Goal: Transaction & Acquisition: Book appointment/travel/reservation

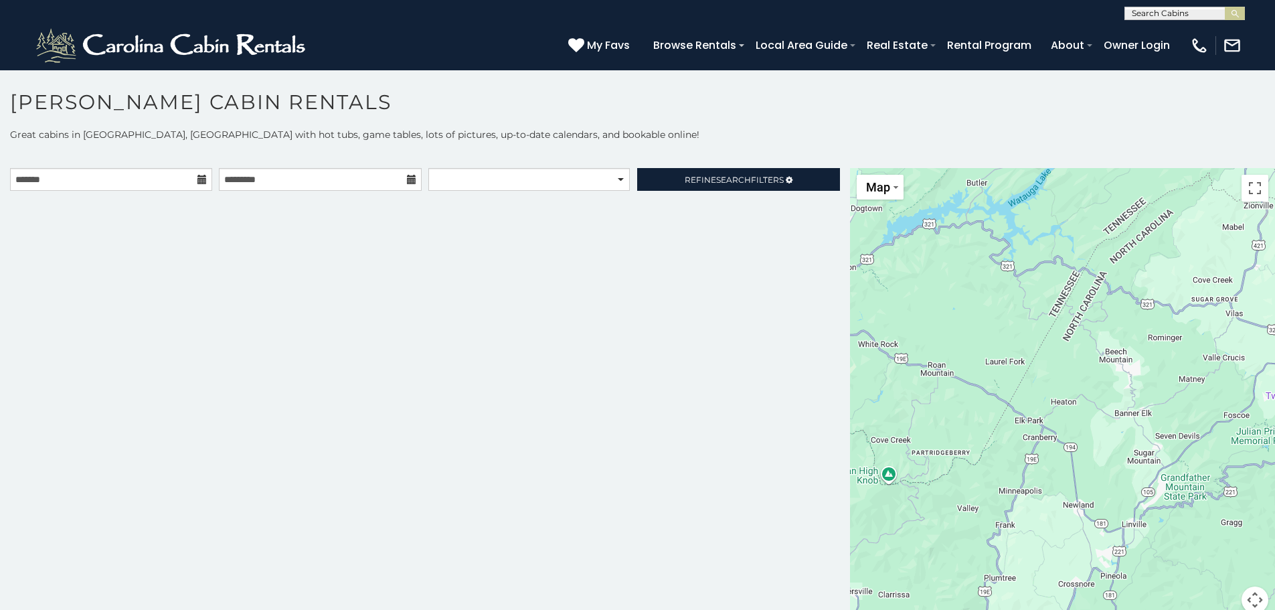
click at [200, 181] on icon at bounding box center [201, 179] width 9 height 9
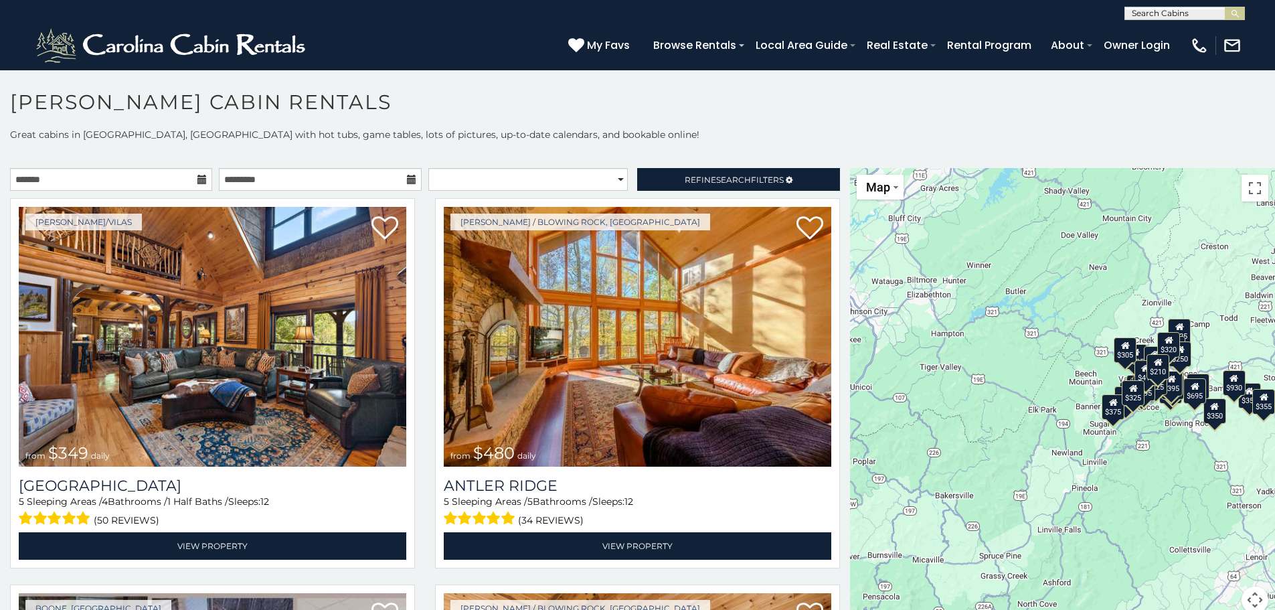
click at [200, 181] on icon at bounding box center [201, 179] width 9 height 9
click at [197, 179] on icon at bounding box center [201, 179] width 9 height 9
click at [99, 177] on input "text" at bounding box center [111, 179] width 202 height 23
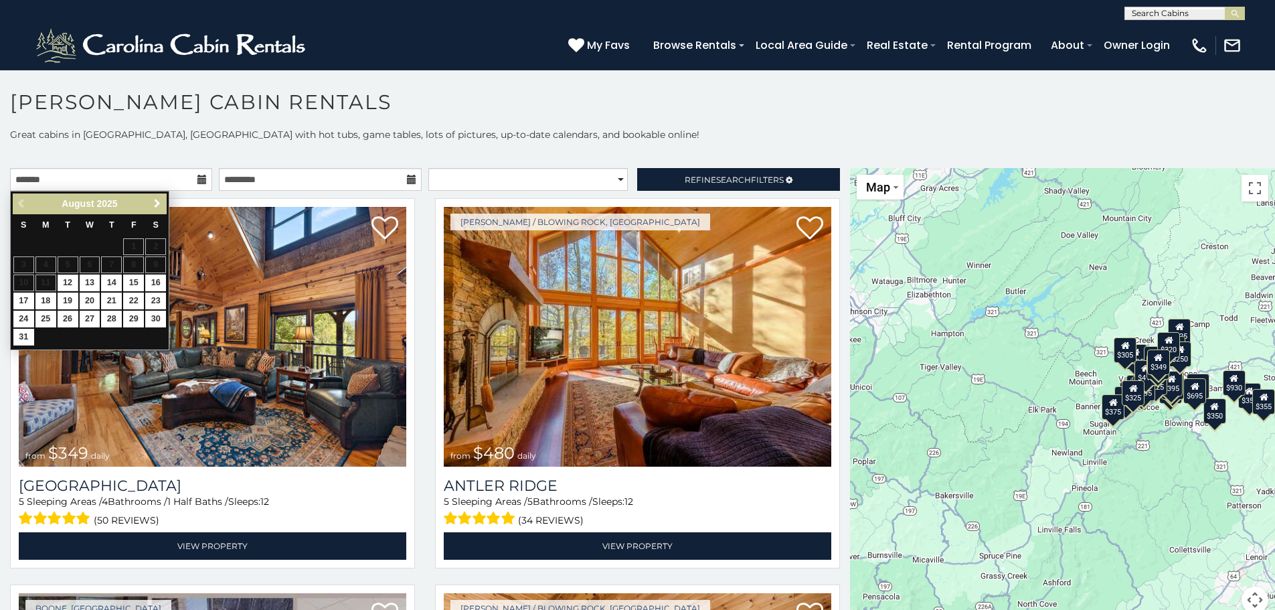
click at [152, 203] on span "Next" at bounding box center [157, 203] width 11 height 11
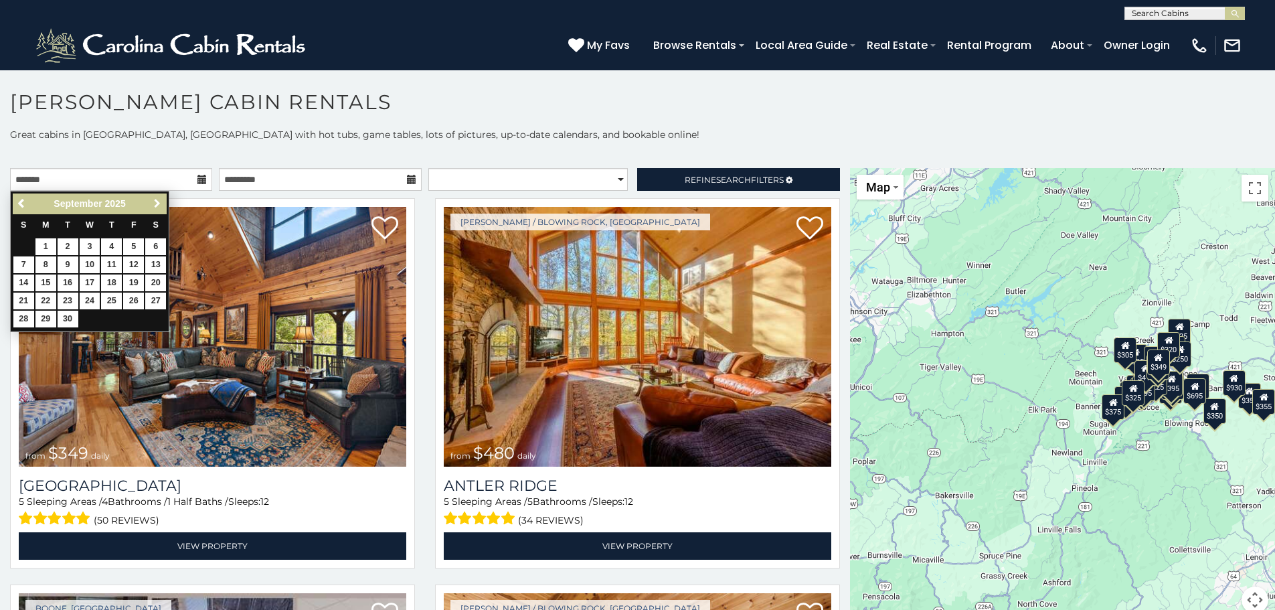
click at [152, 203] on span "Next" at bounding box center [157, 203] width 11 height 11
click at [94, 262] on link "8" at bounding box center [90, 264] width 21 height 17
type input "**********"
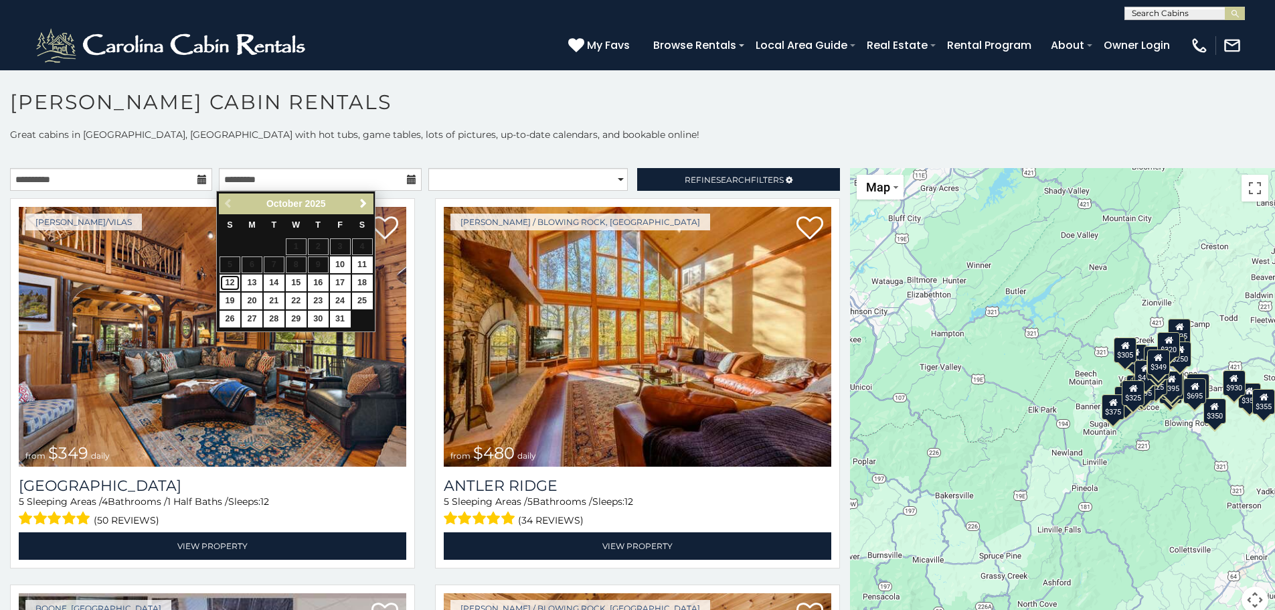
click at [227, 278] on link "12" at bounding box center [229, 282] width 21 height 17
type input "**********"
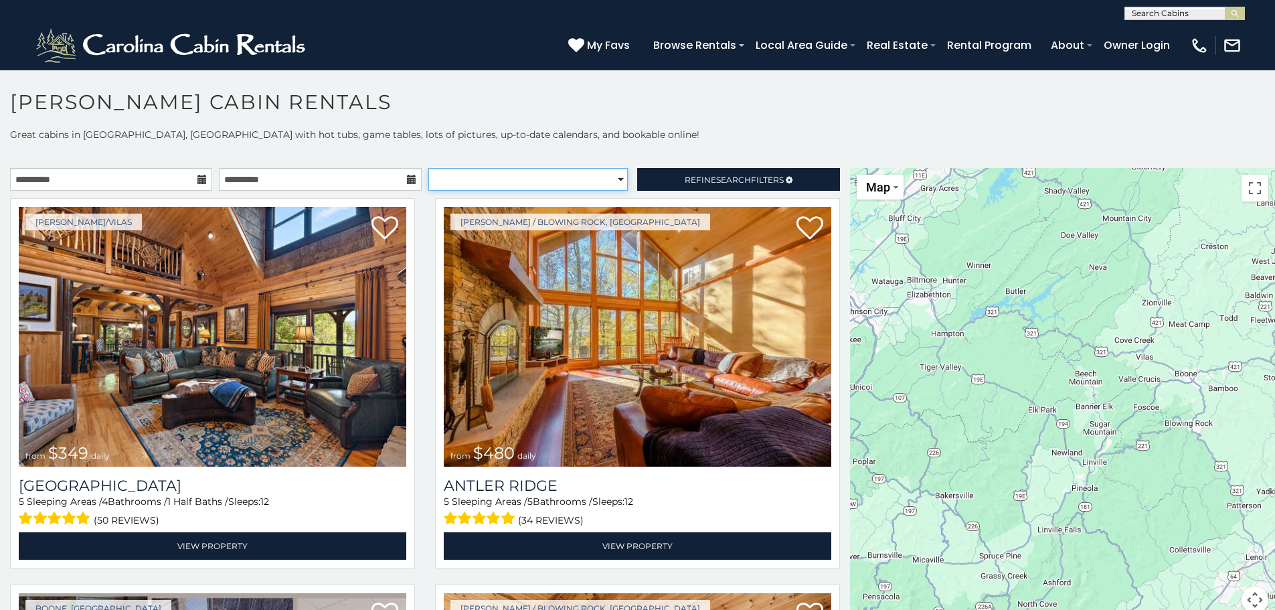
click at [543, 176] on select "**********" at bounding box center [527, 179] width 199 height 23
click at [428, 168] on select "**********" at bounding box center [527, 179] width 199 height 23
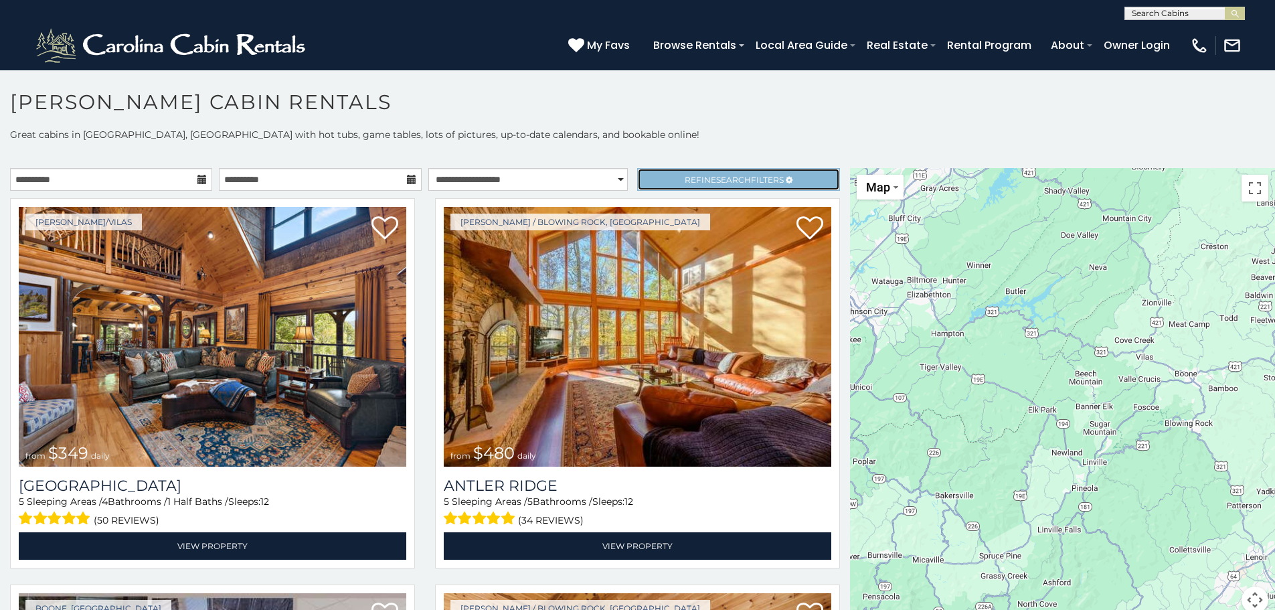
click at [697, 181] on span "Refine Search Filters" at bounding box center [733, 180] width 99 height 10
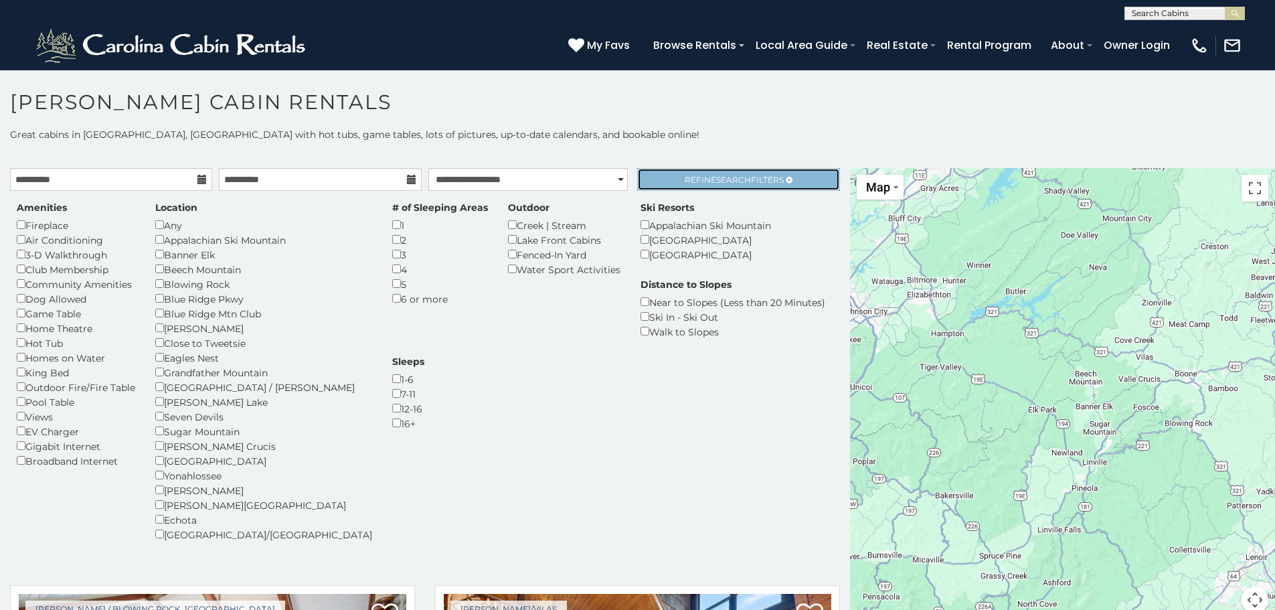
click at [716, 177] on span "Search" at bounding box center [733, 180] width 35 height 10
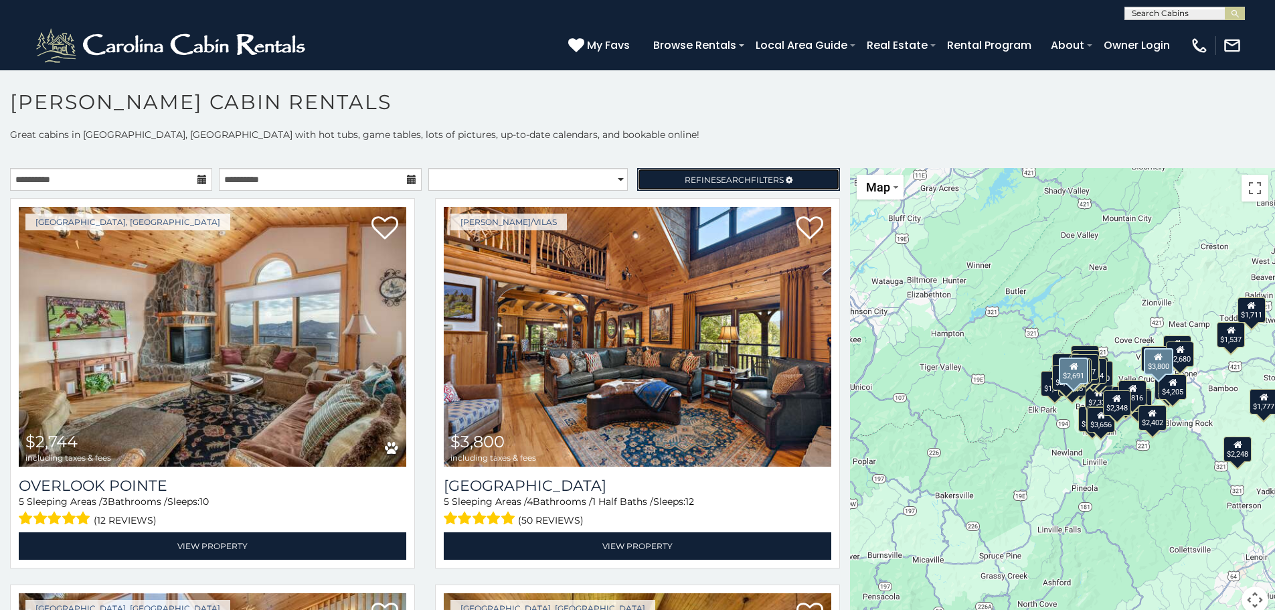
select select "*****"
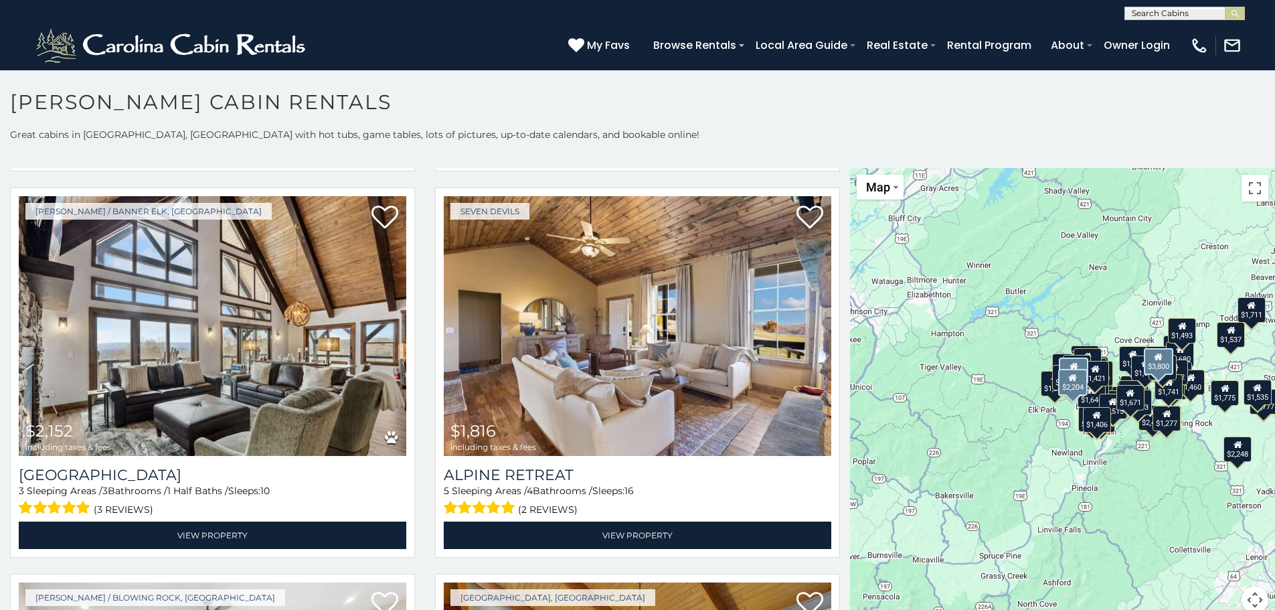
scroll to position [803, 0]
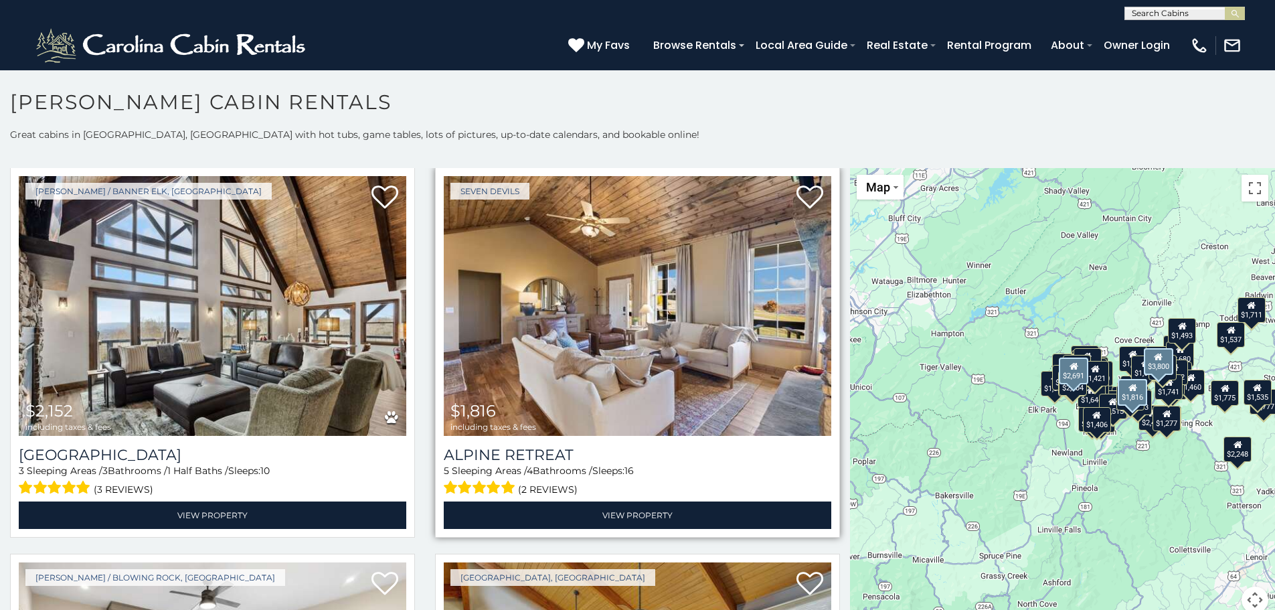
click at [573, 347] on img at bounding box center [637, 306] width 387 height 260
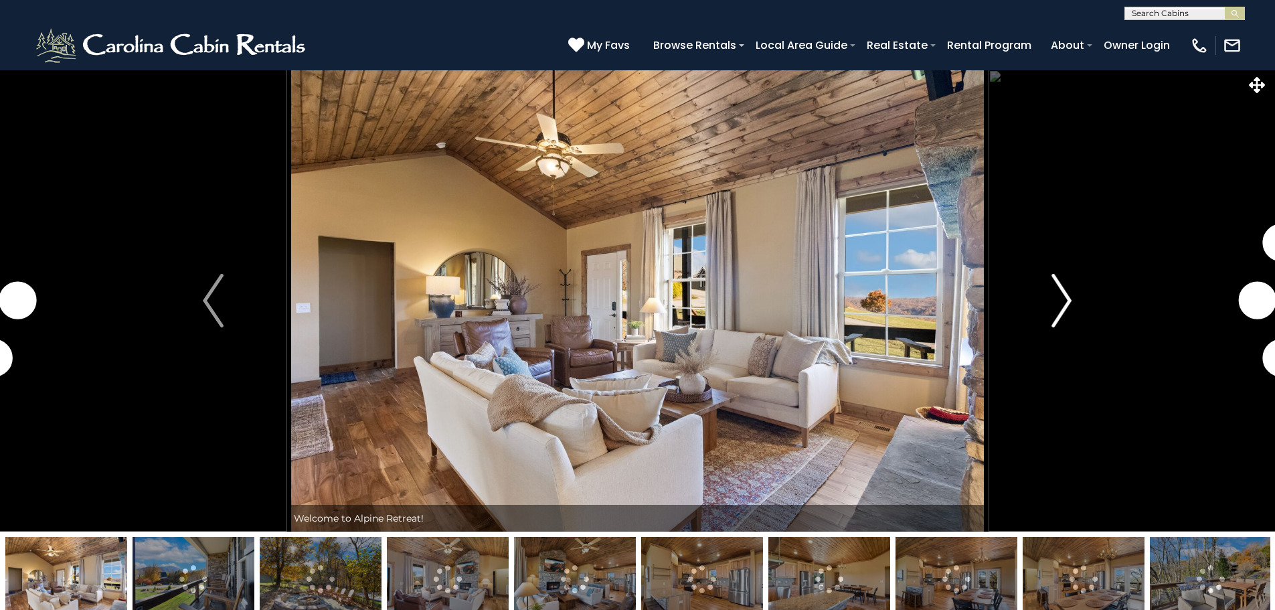
click at [1071, 292] on img "Next" at bounding box center [1061, 301] width 20 height 54
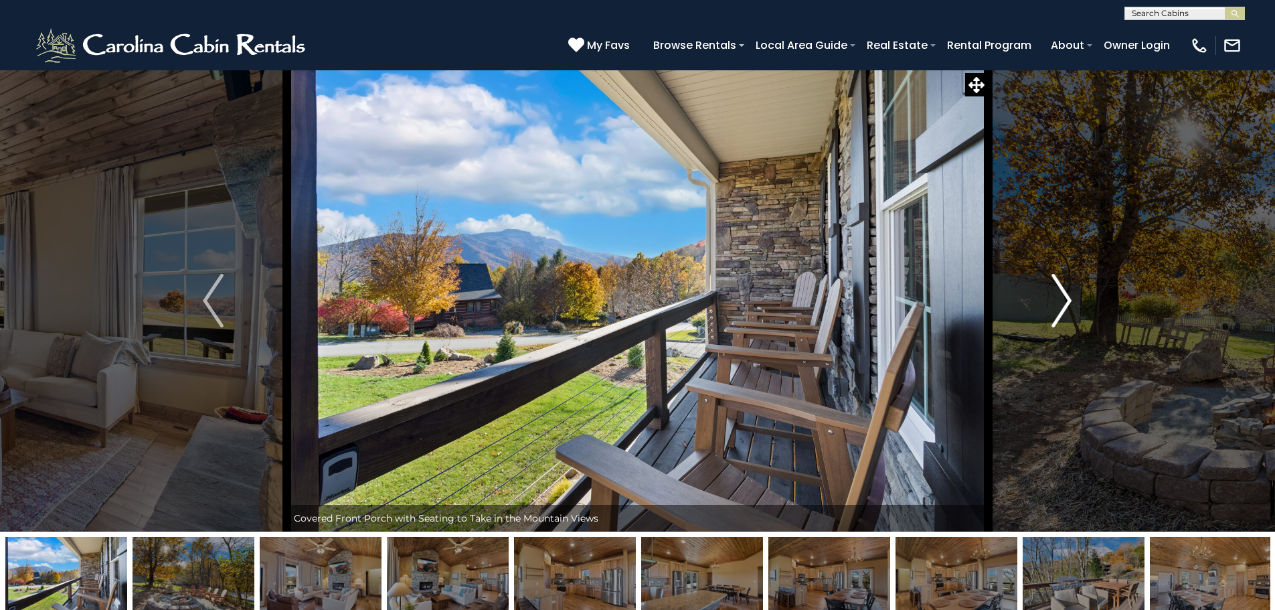
click at [1067, 308] on img "Next" at bounding box center [1061, 301] width 20 height 54
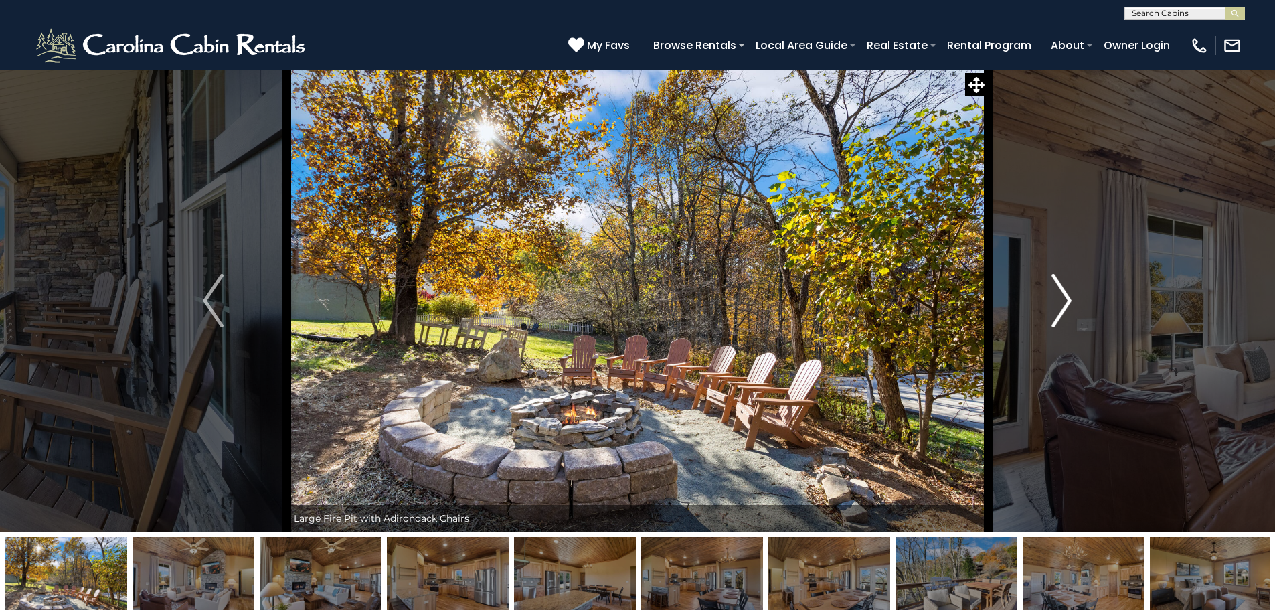
click at [1067, 308] on img "Next" at bounding box center [1061, 301] width 20 height 54
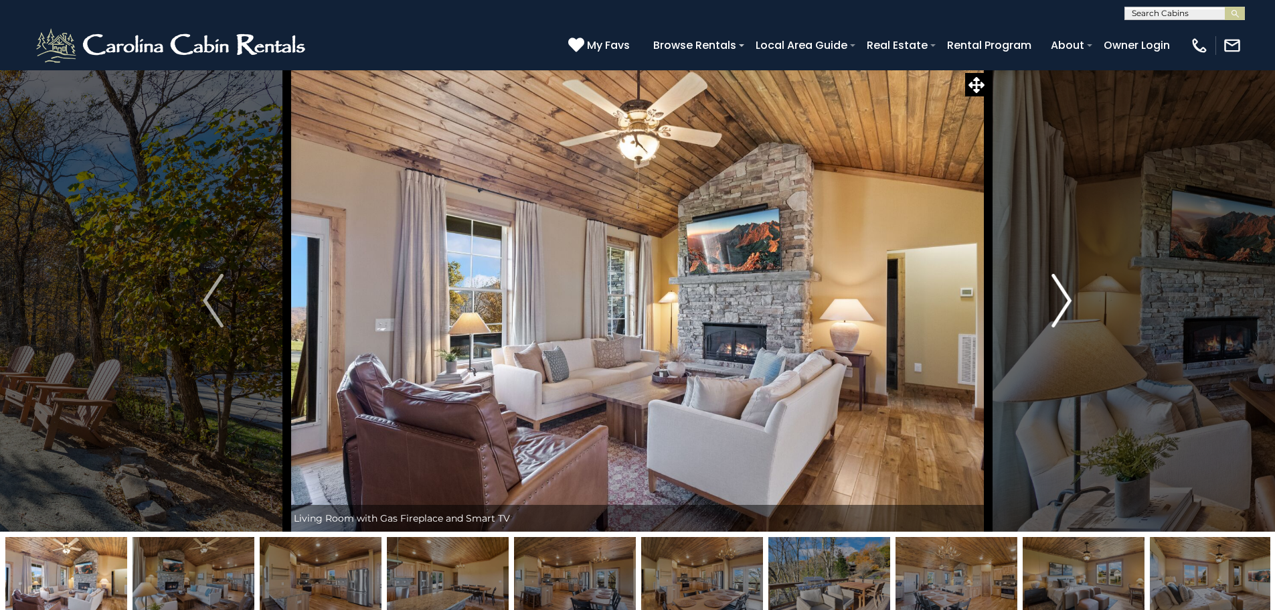
click at [1067, 308] on img "Next" at bounding box center [1061, 301] width 20 height 54
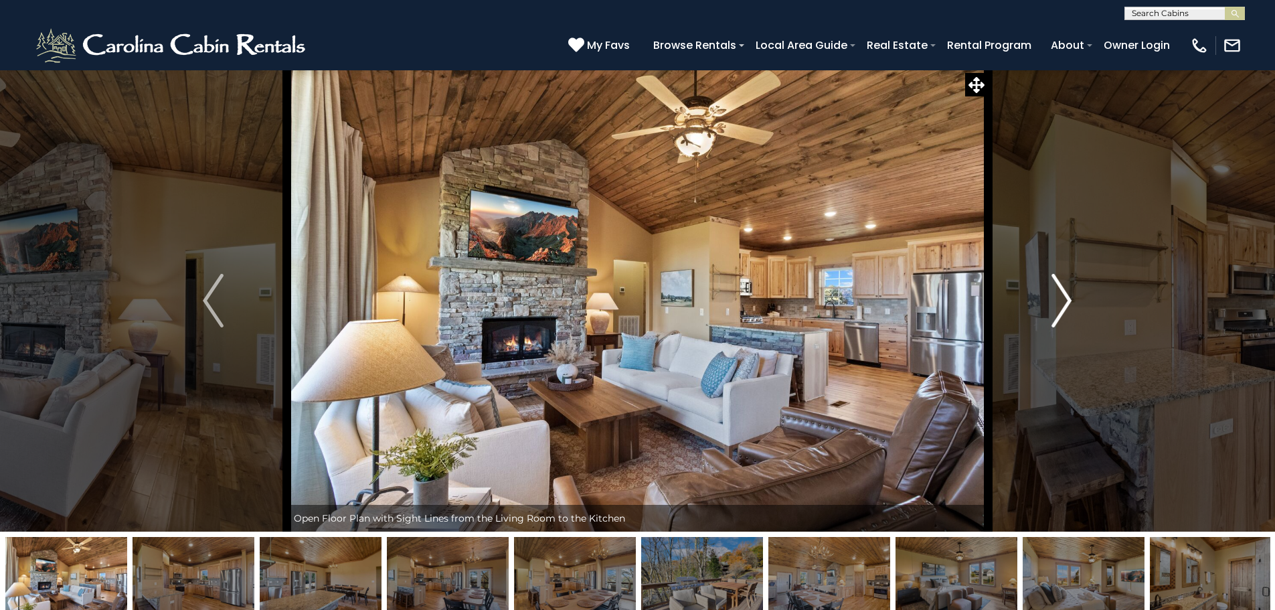
click at [1067, 308] on img "Next" at bounding box center [1061, 301] width 20 height 54
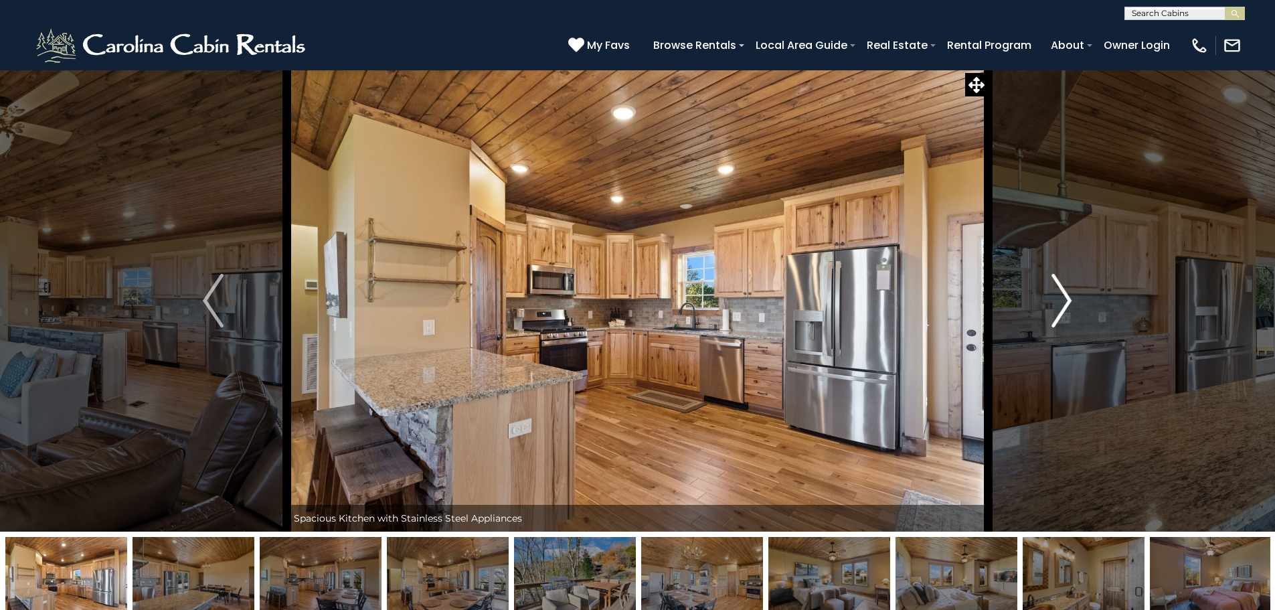
click at [1067, 308] on img "Next" at bounding box center [1061, 301] width 20 height 54
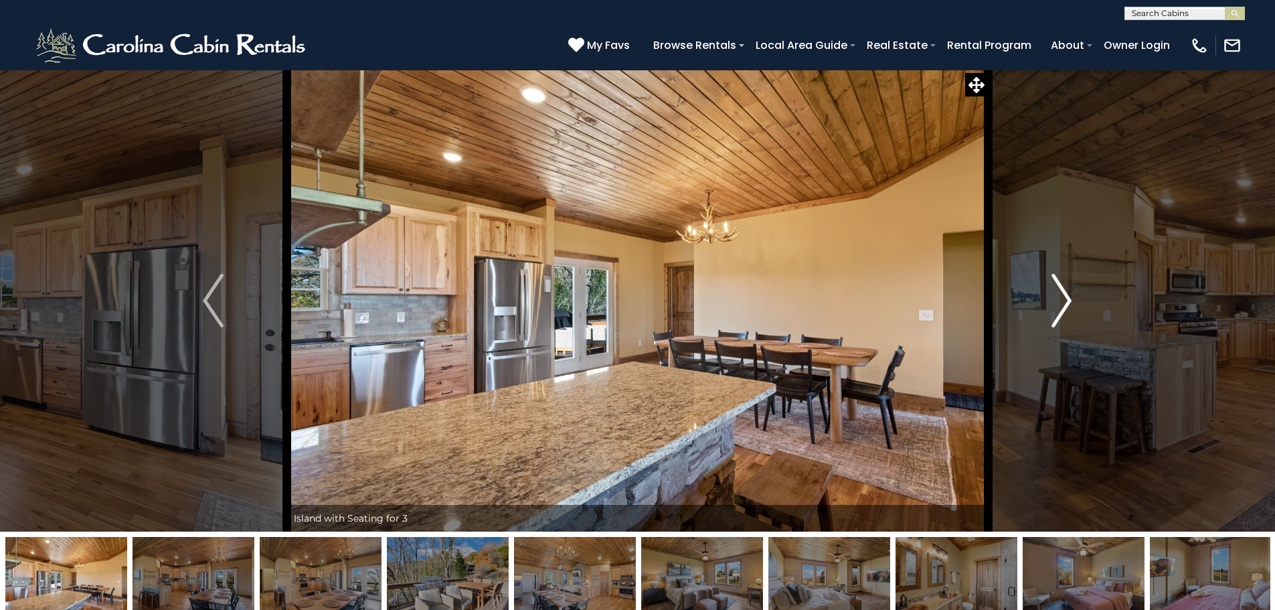
click at [1067, 308] on img "Next" at bounding box center [1061, 301] width 20 height 54
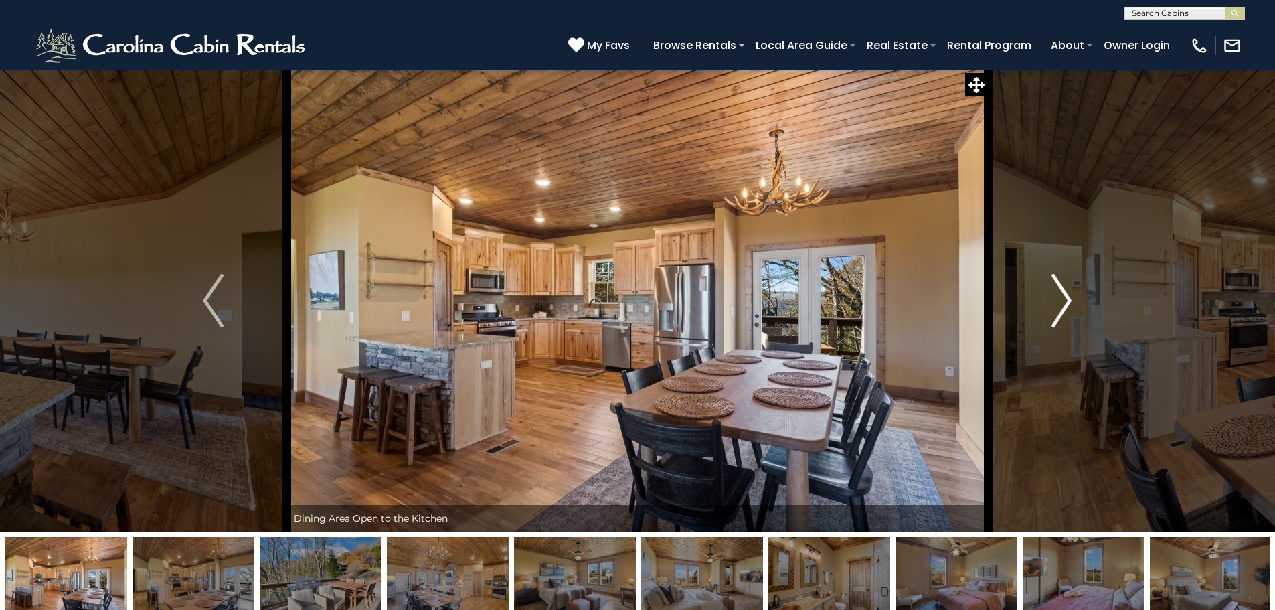
click at [1067, 308] on img "Next" at bounding box center [1061, 301] width 20 height 54
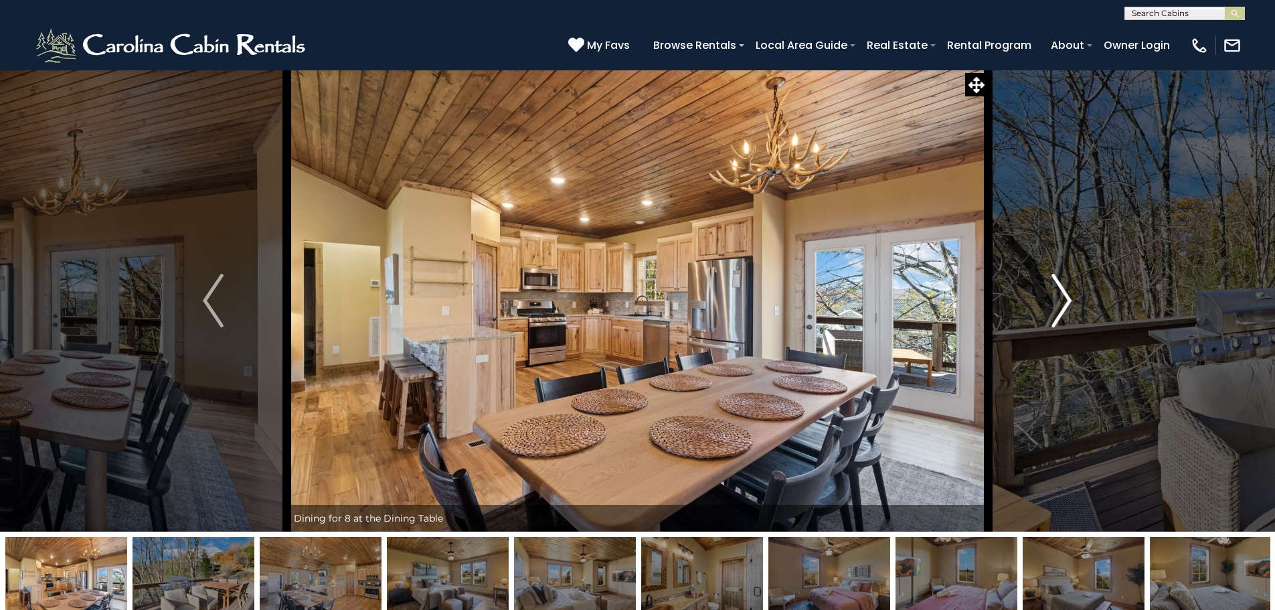
click at [1067, 308] on img "Next" at bounding box center [1061, 301] width 20 height 54
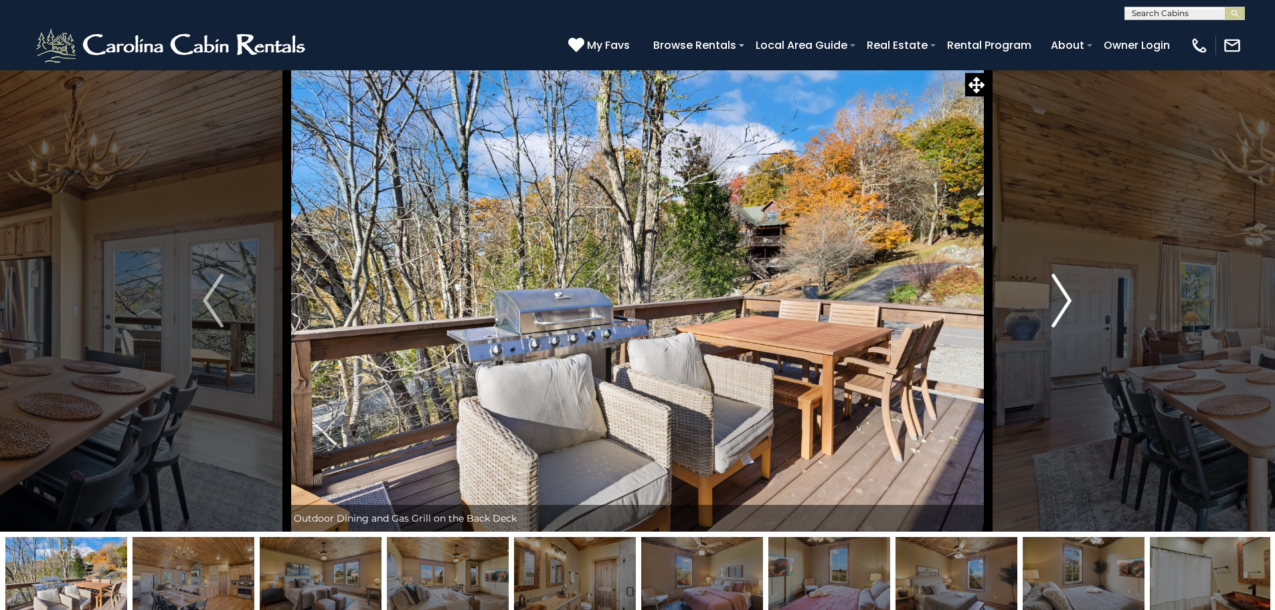
click at [1067, 308] on img "Next" at bounding box center [1061, 301] width 20 height 54
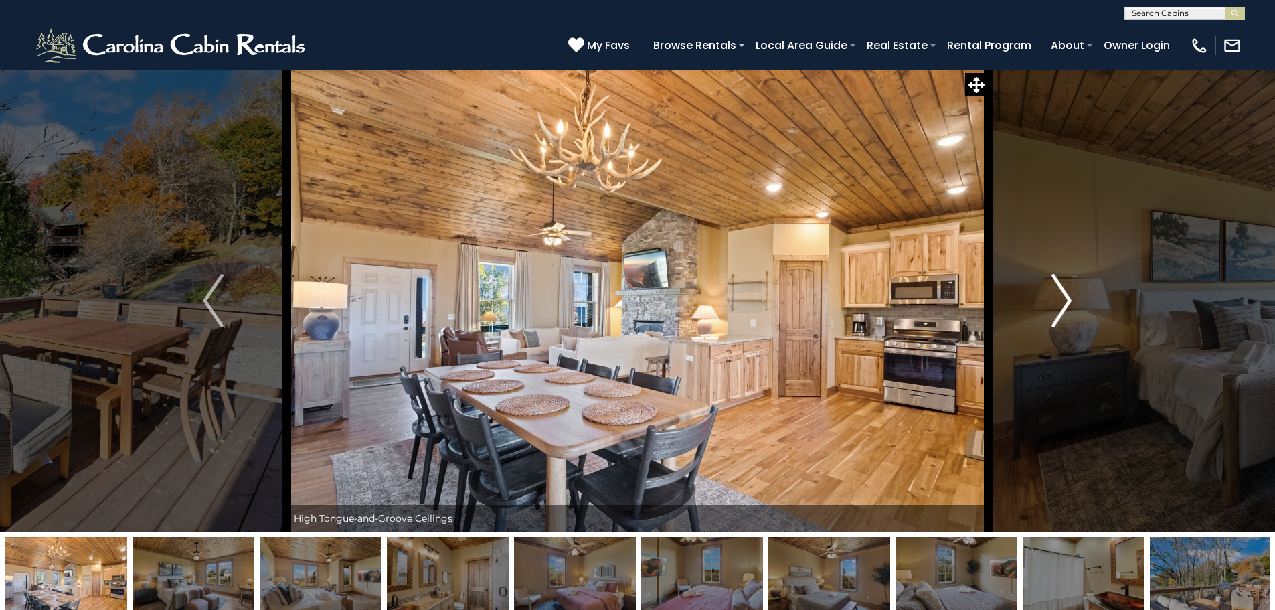
click at [1067, 308] on img "Next" at bounding box center [1061, 301] width 20 height 54
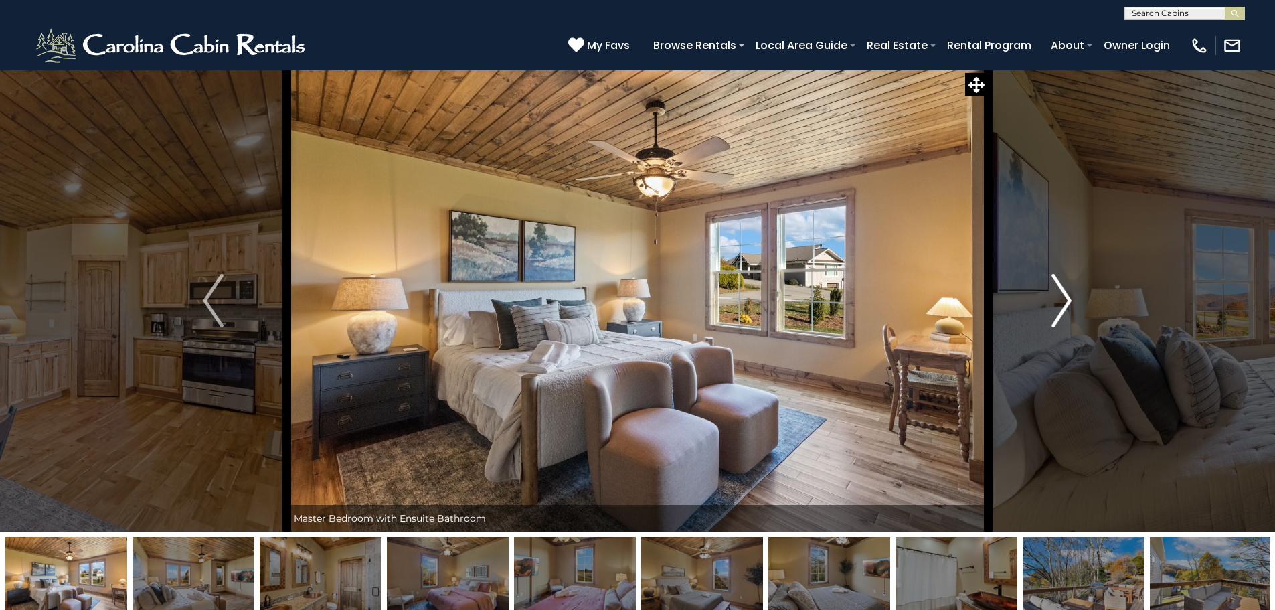
click at [1067, 308] on img "Next" at bounding box center [1061, 301] width 20 height 54
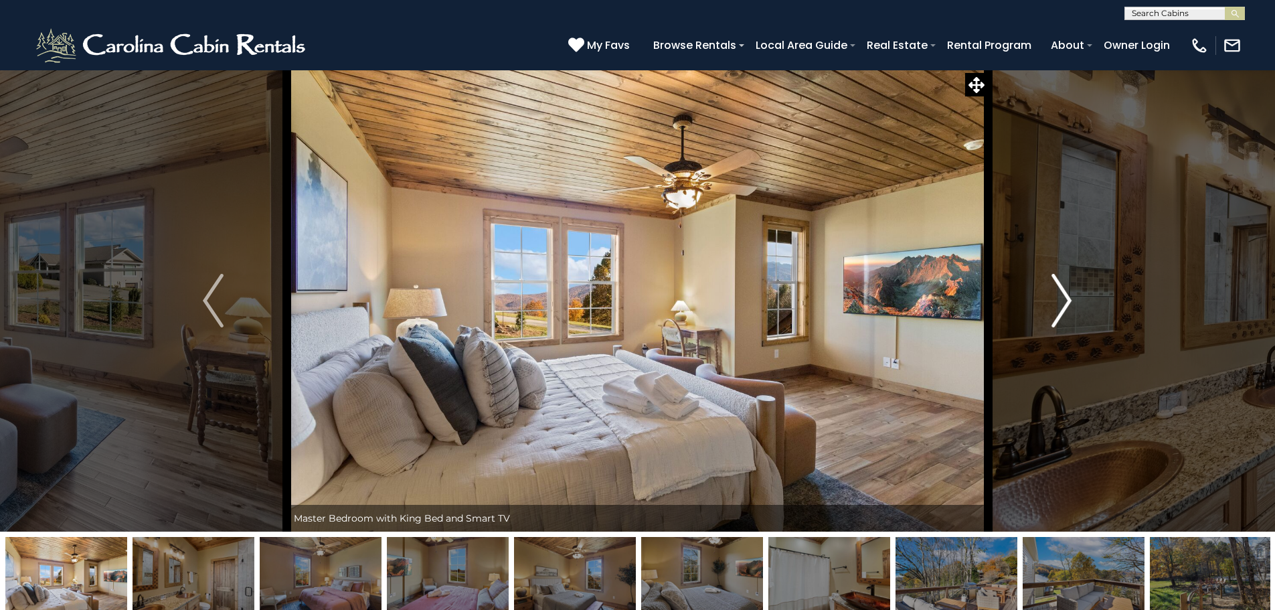
click at [1067, 308] on img "Next" at bounding box center [1061, 301] width 20 height 54
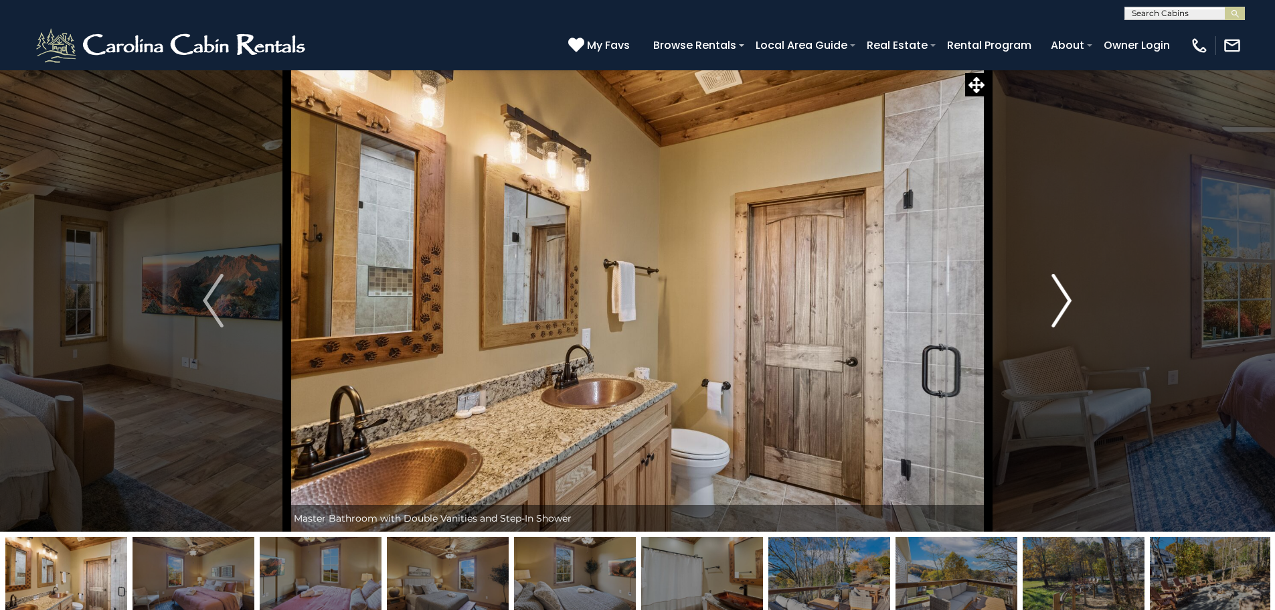
click at [1067, 308] on img "Next" at bounding box center [1061, 301] width 20 height 54
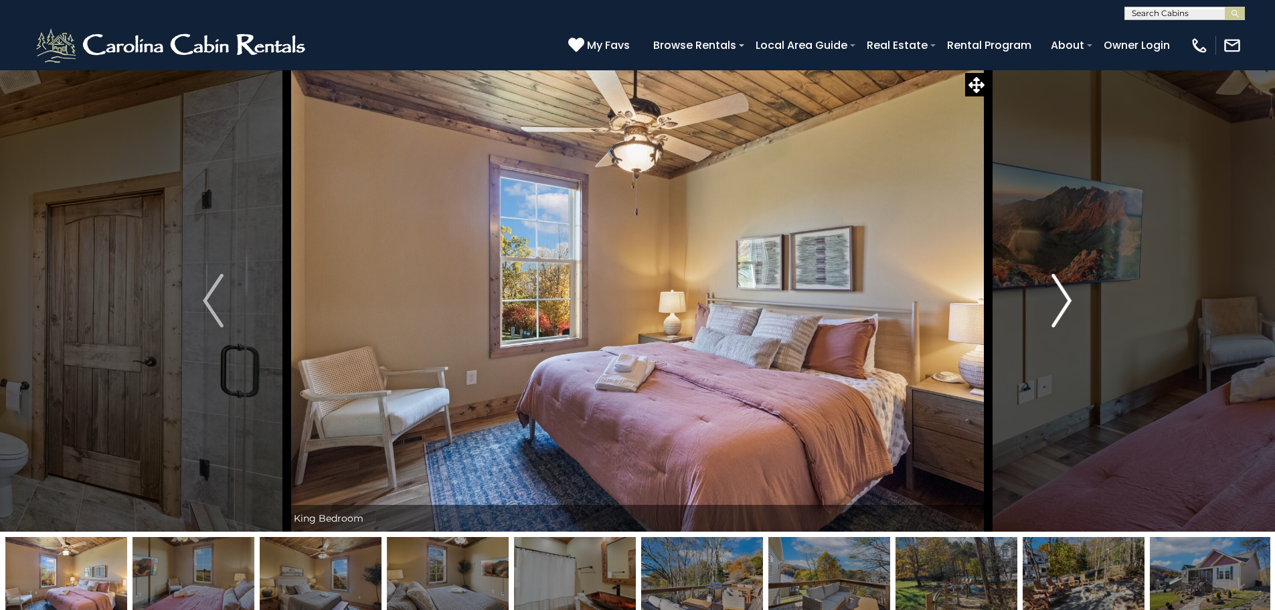
click at [1067, 308] on img "Next" at bounding box center [1061, 301] width 20 height 54
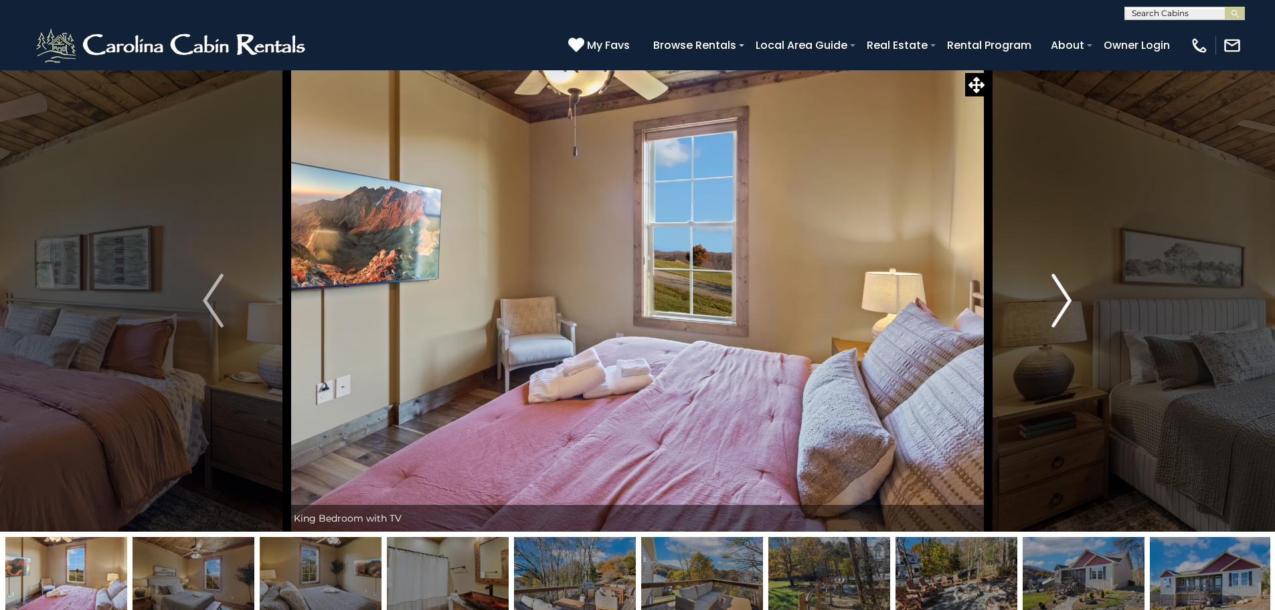
click at [1067, 308] on img "Next" at bounding box center [1061, 301] width 20 height 54
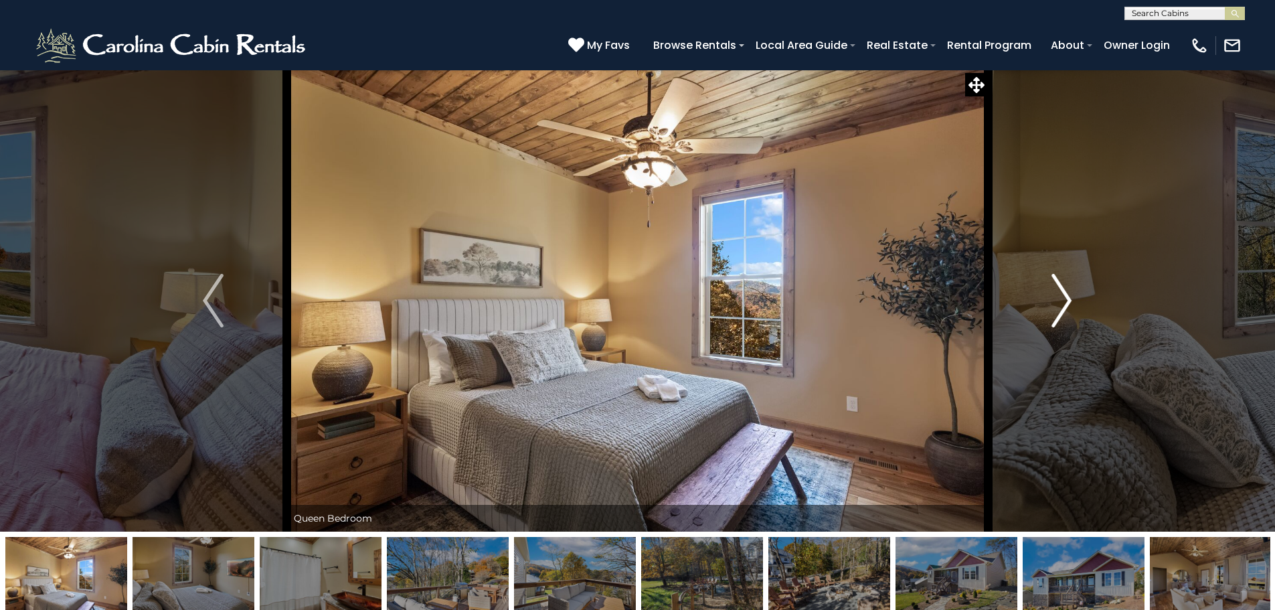
click at [1067, 308] on img "Next" at bounding box center [1061, 301] width 20 height 54
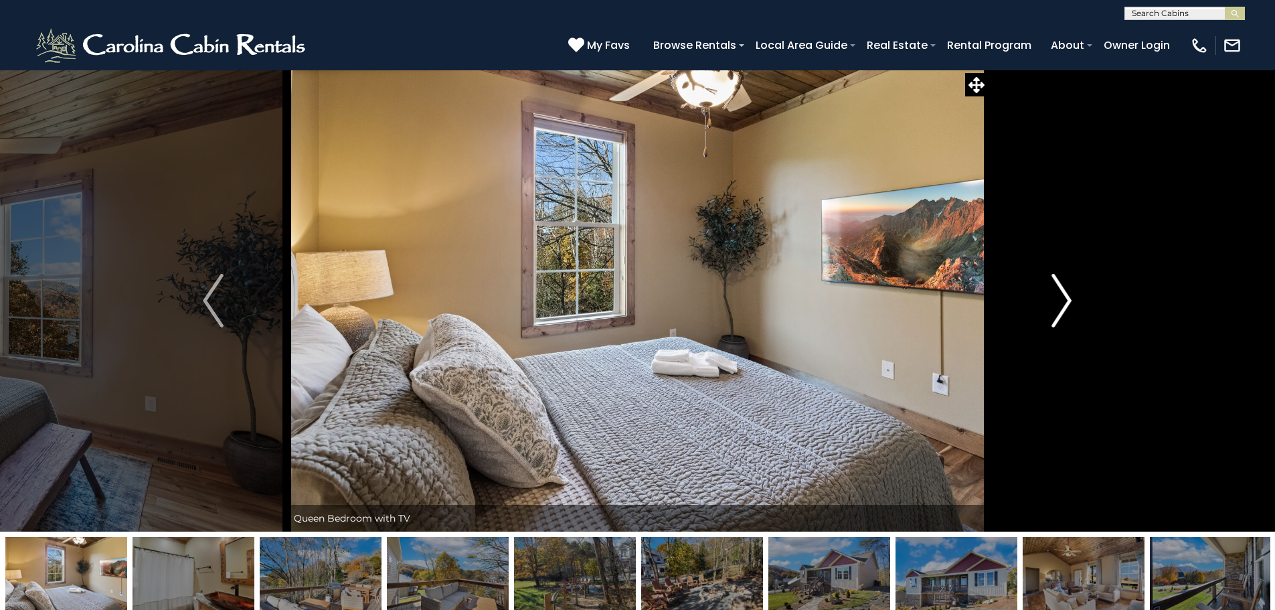
click at [1067, 308] on img "Next" at bounding box center [1061, 301] width 20 height 54
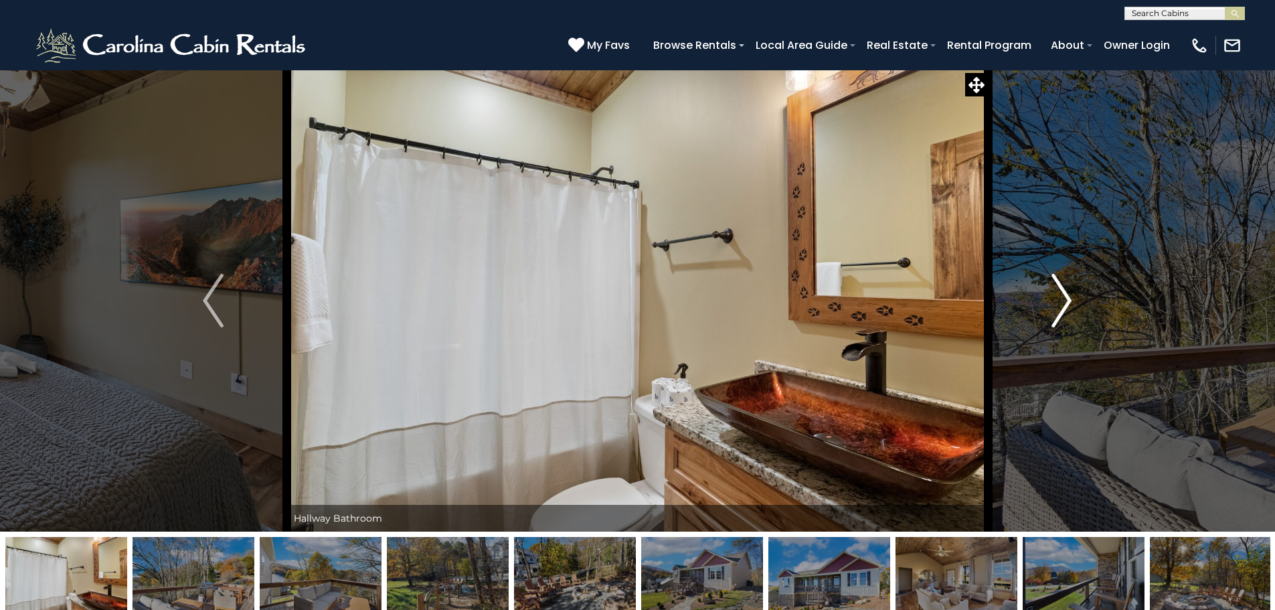
click at [1067, 308] on img "Next" at bounding box center [1061, 301] width 20 height 54
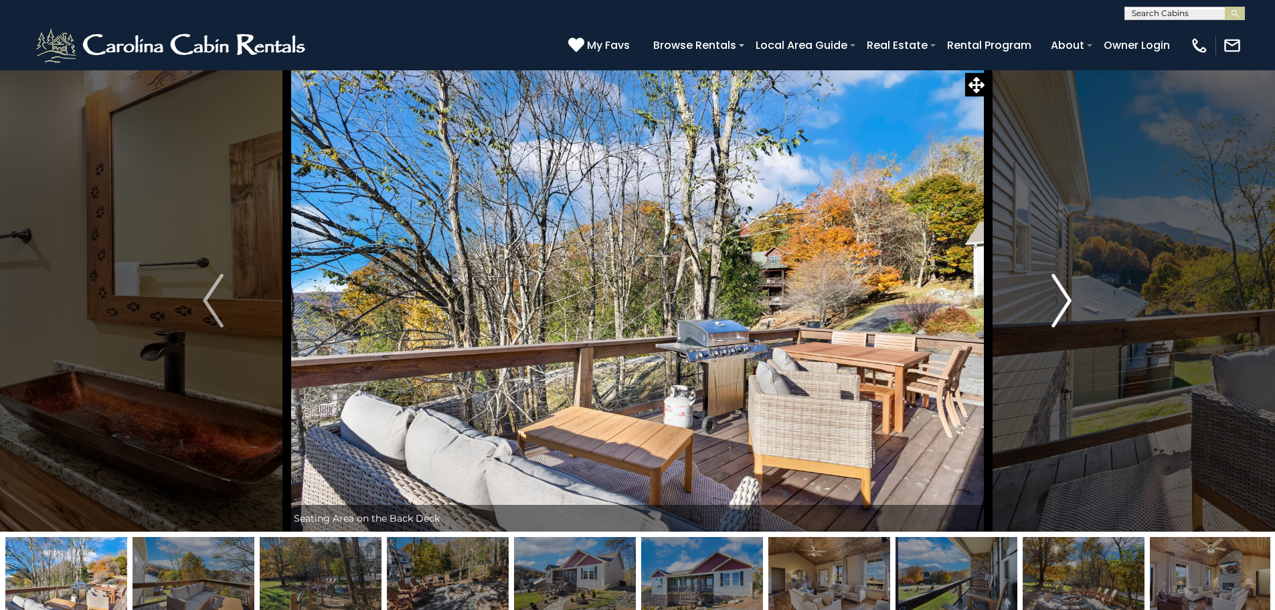
click at [1067, 308] on img "Next" at bounding box center [1061, 301] width 20 height 54
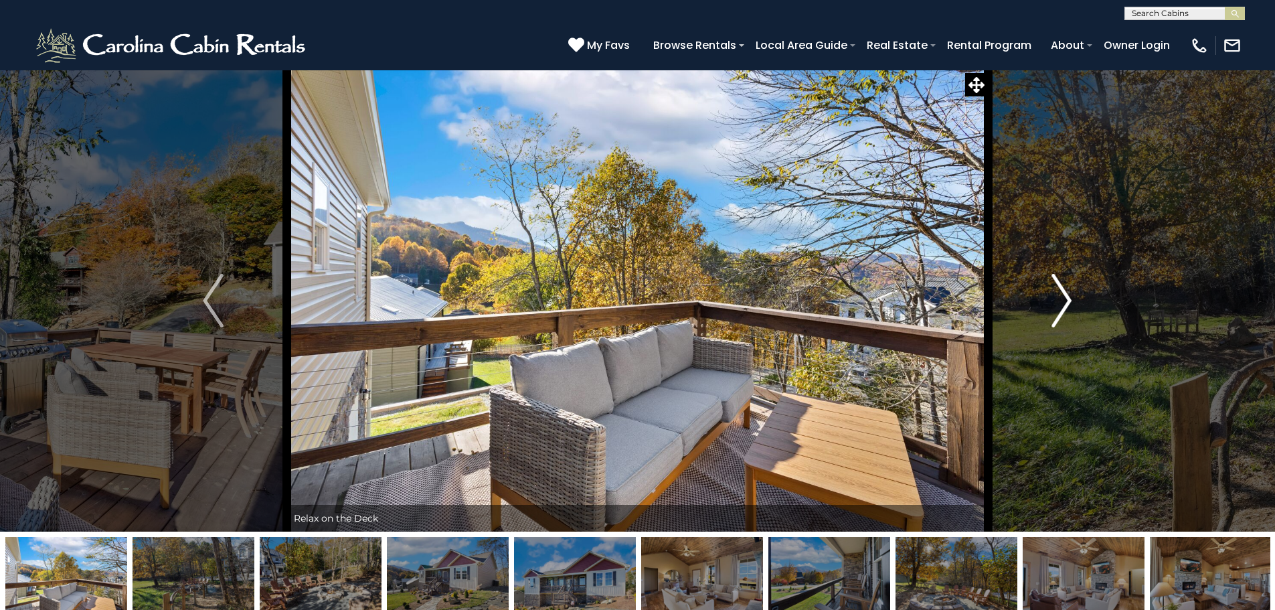
click at [1067, 308] on img "Next" at bounding box center [1061, 301] width 20 height 54
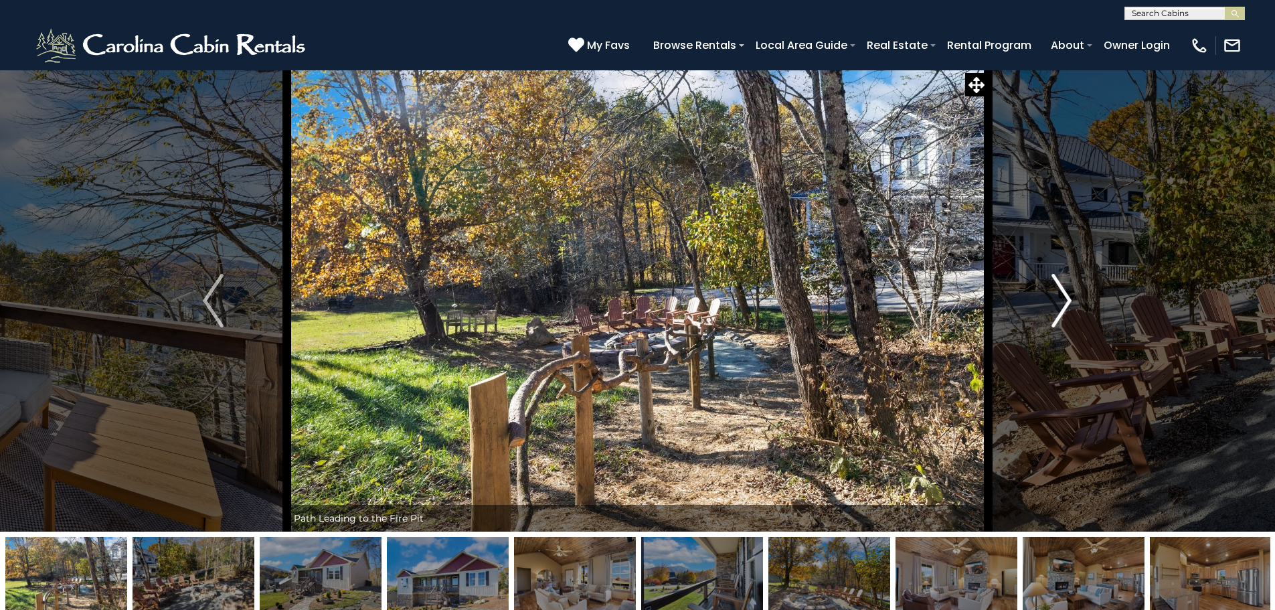
click at [1067, 308] on img "Next" at bounding box center [1061, 301] width 20 height 54
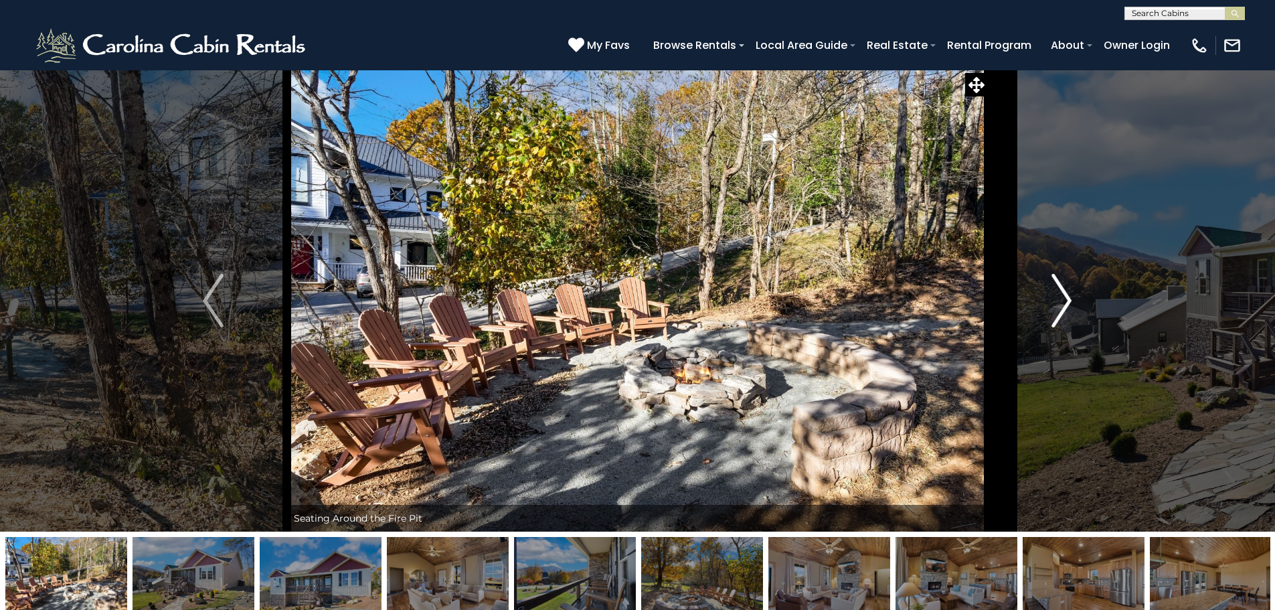
click at [1067, 308] on img "Next" at bounding box center [1061, 301] width 20 height 54
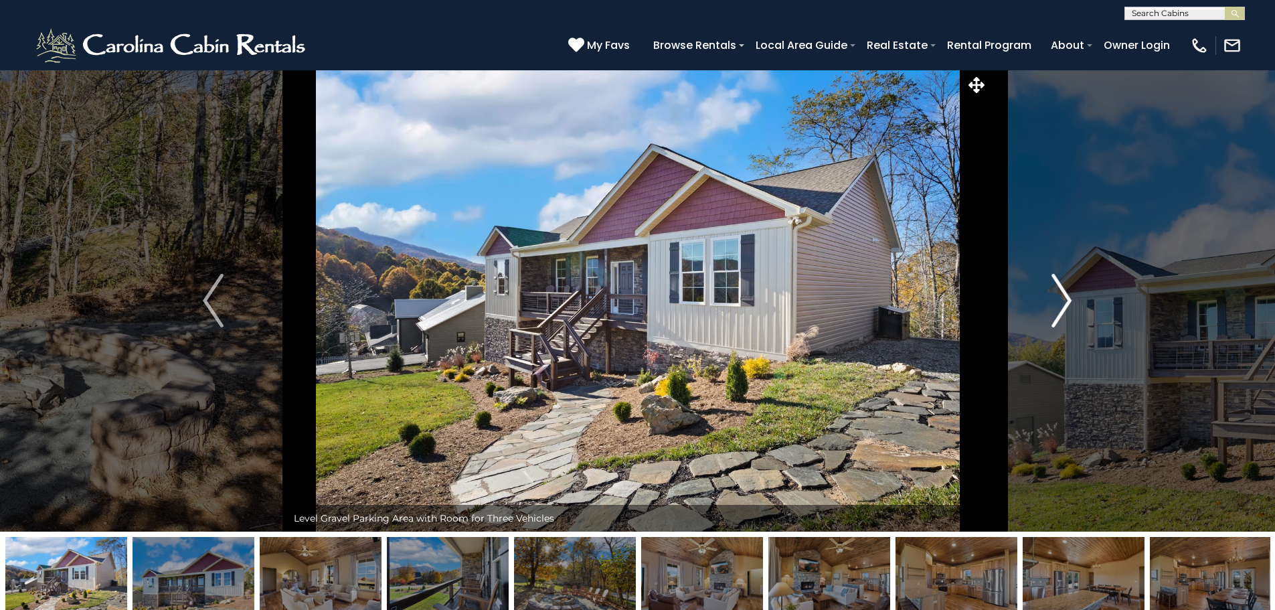
click at [1067, 308] on img "Next" at bounding box center [1061, 301] width 20 height 54
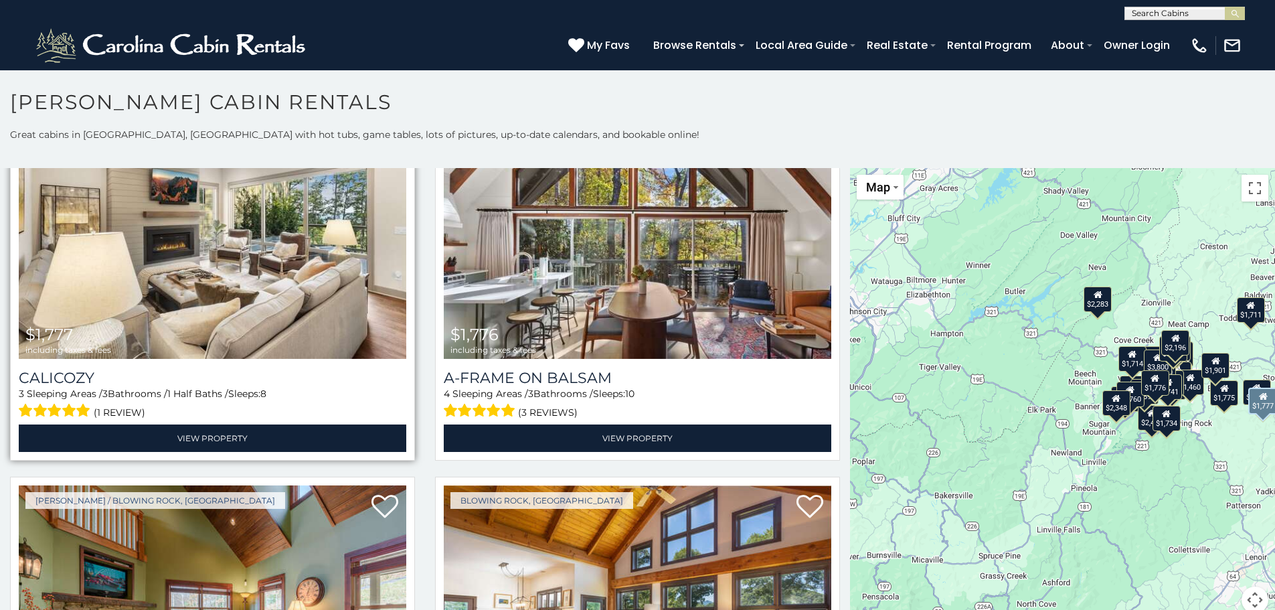
scroll to position [2609, 0]
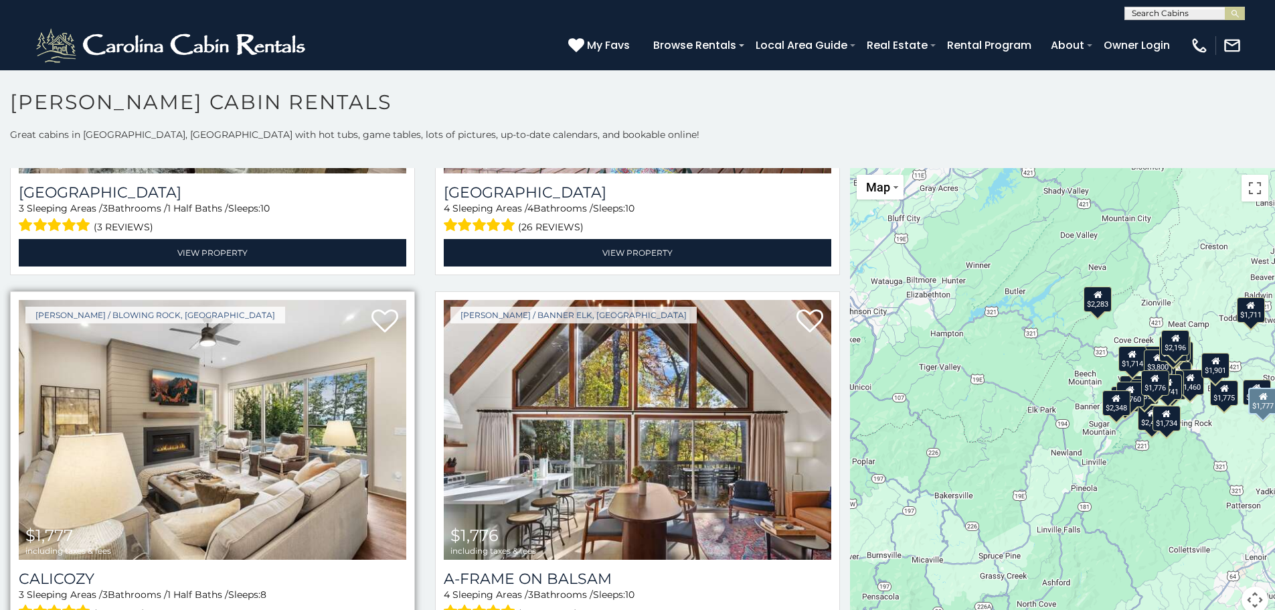
click at [268, 401] on img at bounding box center [212, 430] width 387 height 260
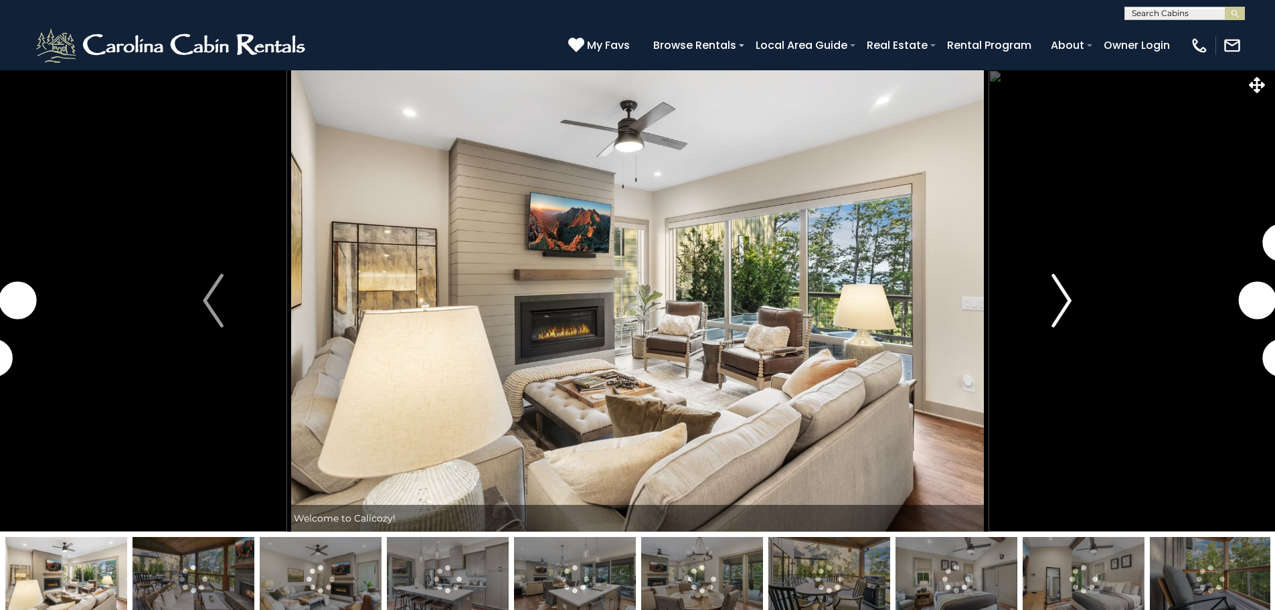
click at [1056, 301] on img "Next" at bounding box center [1061, 301] width 20 height 54
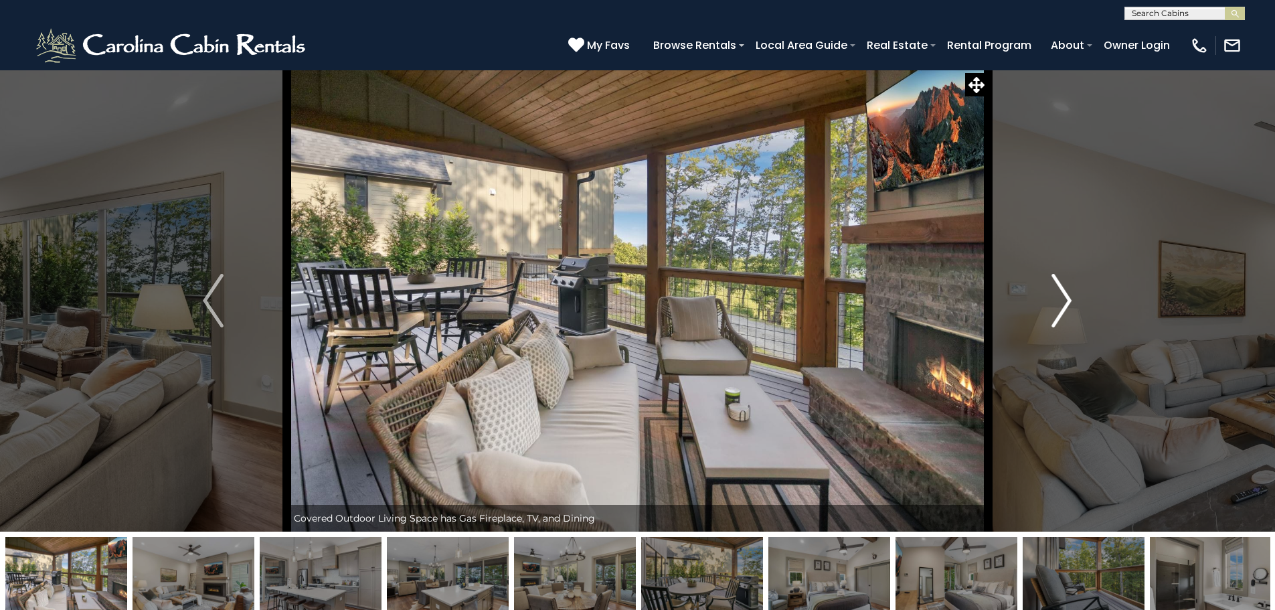
click at [1055, 286] on img "Next" at bounding box center [1061, 301] width 20 height 54
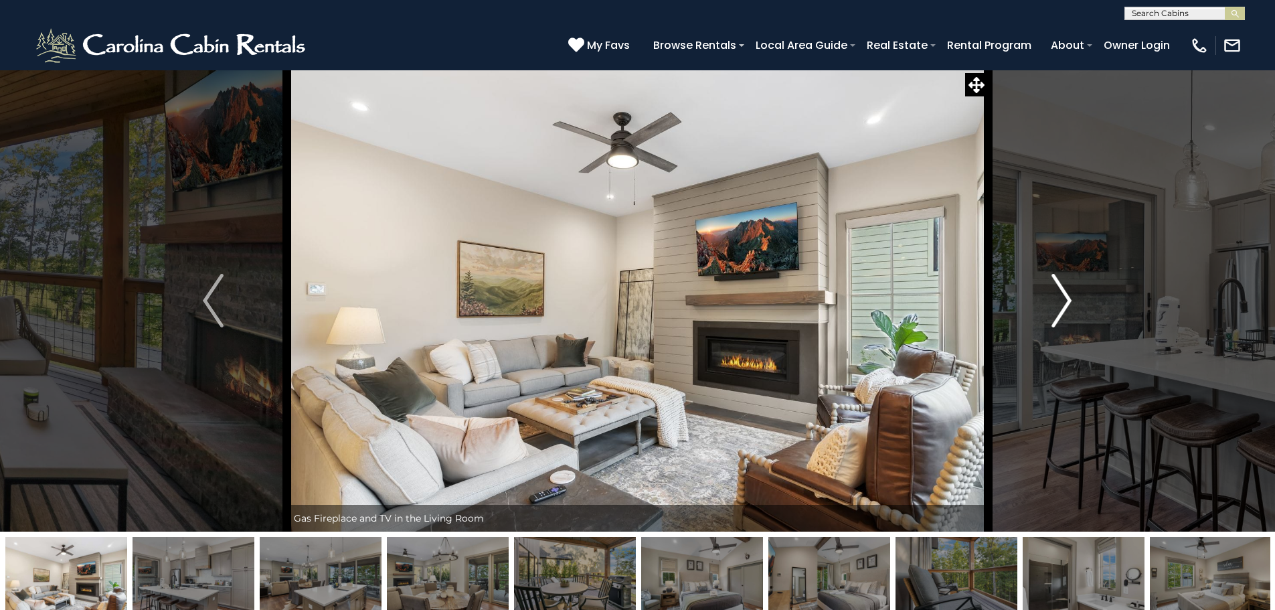
click at [1055, 286] on img "Next" at bounding box center [1061, 301] width 20 height 54
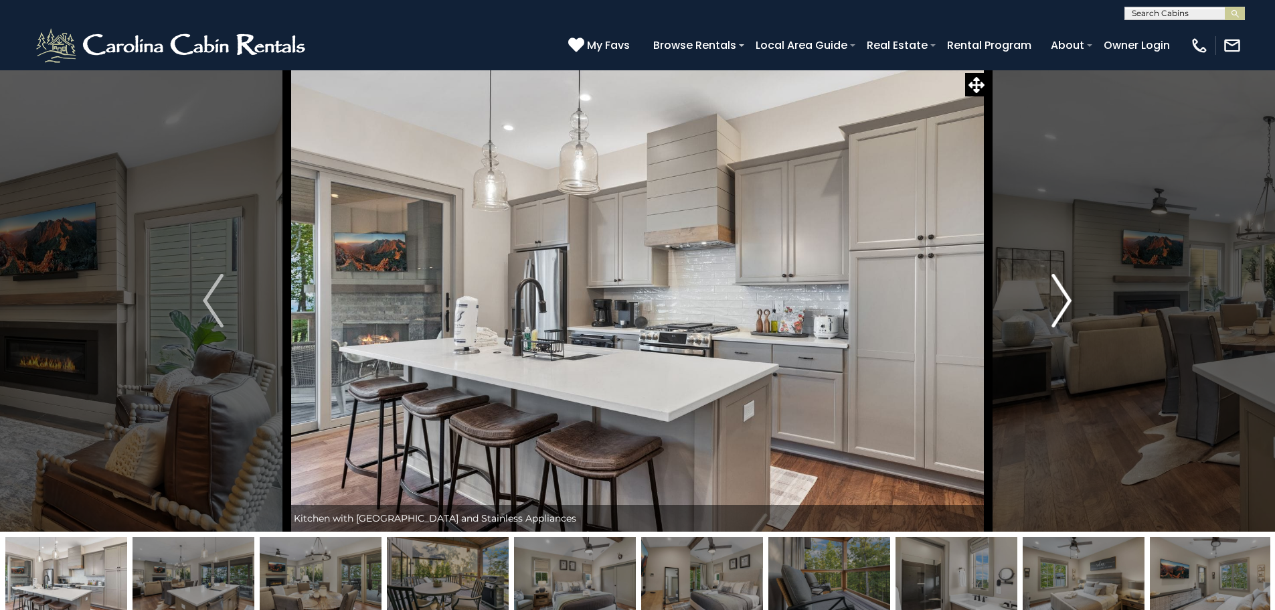
click at [1055, 286] on img "Next" at bounding box center [1061, 301] width 20 height 54
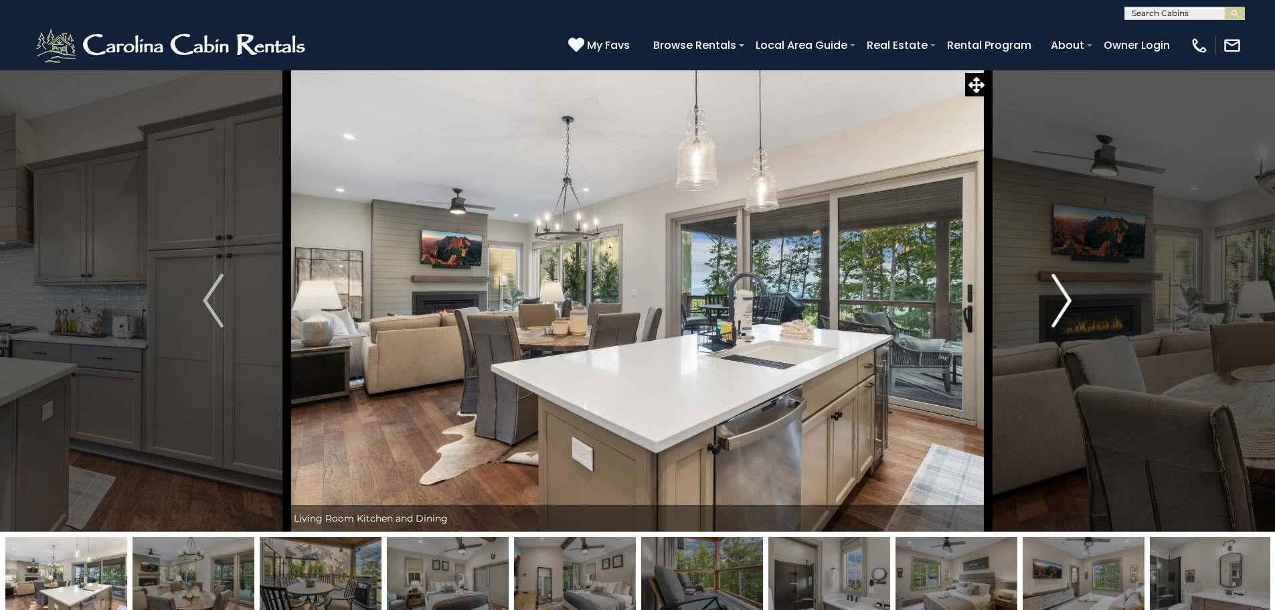
click at [1055, 286] on img "Next" at bounding box center [1061, 301] width 20 height 54
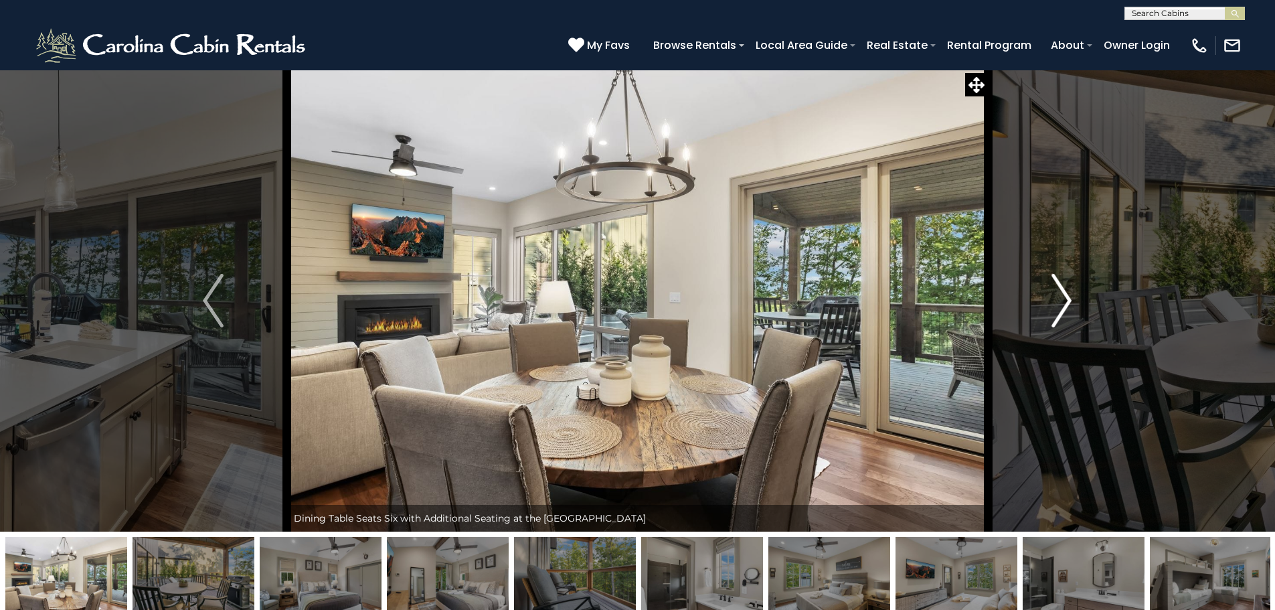
click at [1055, 286] on img "Next" at bounding box center [1061, 301] width 20 height 54
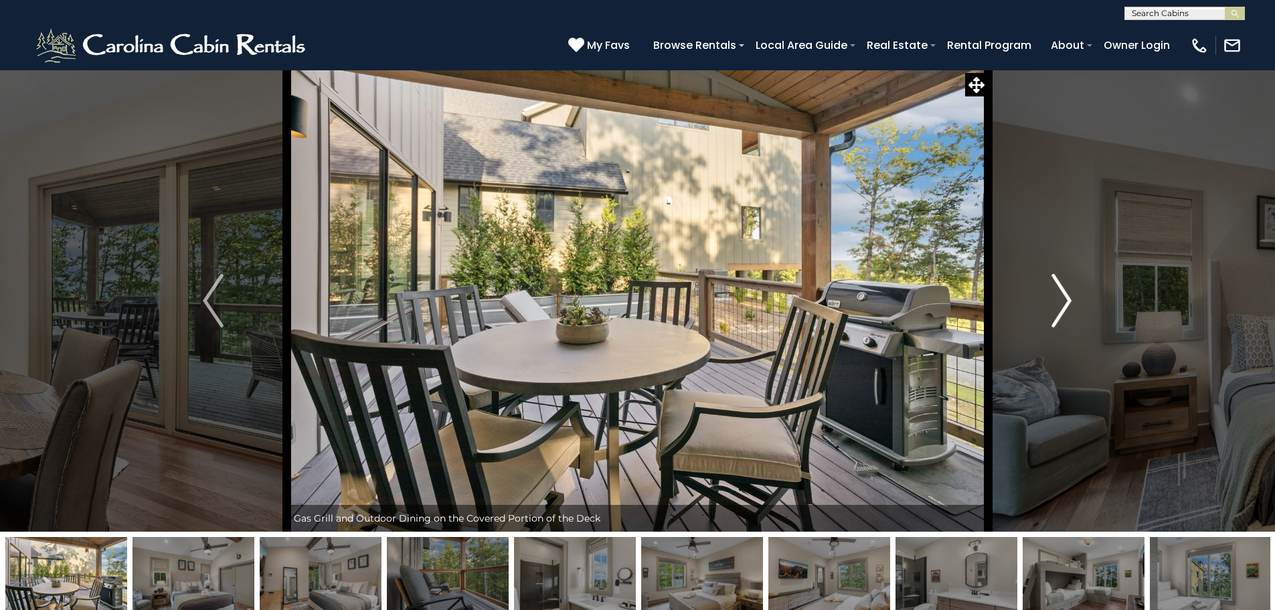
click at [1055, 286] on img "Next" at bounding box center [1061, 301] width 20 height 54
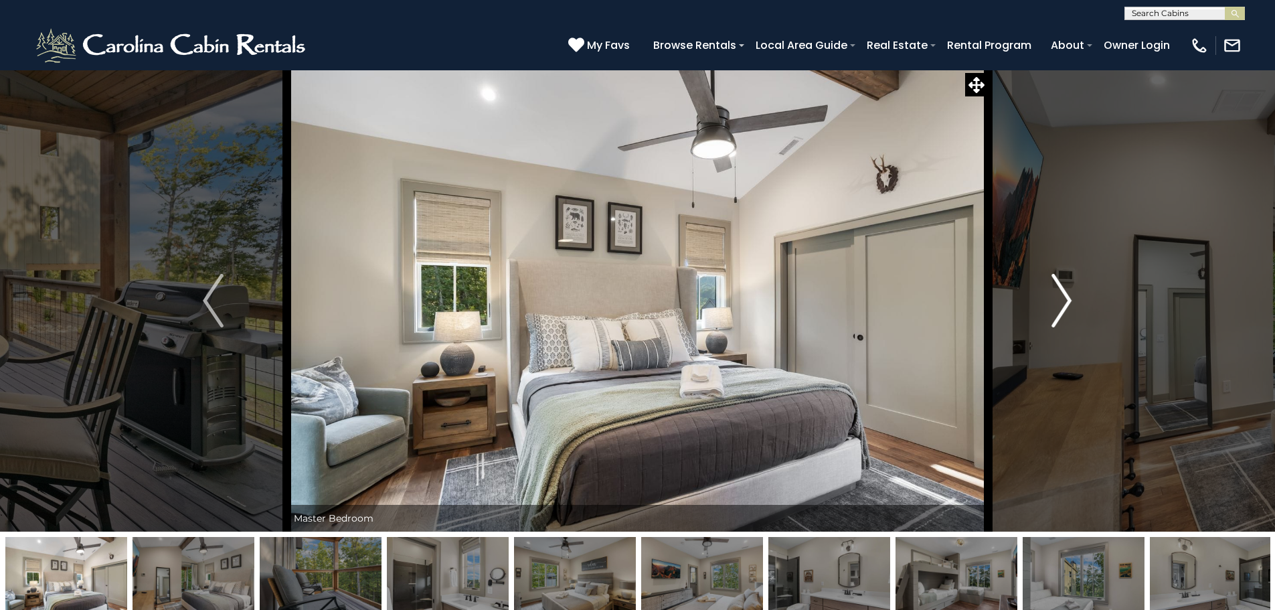
click at [1055, 286] on img "Next" at bounding box center [1061, 301] width 20 height 54
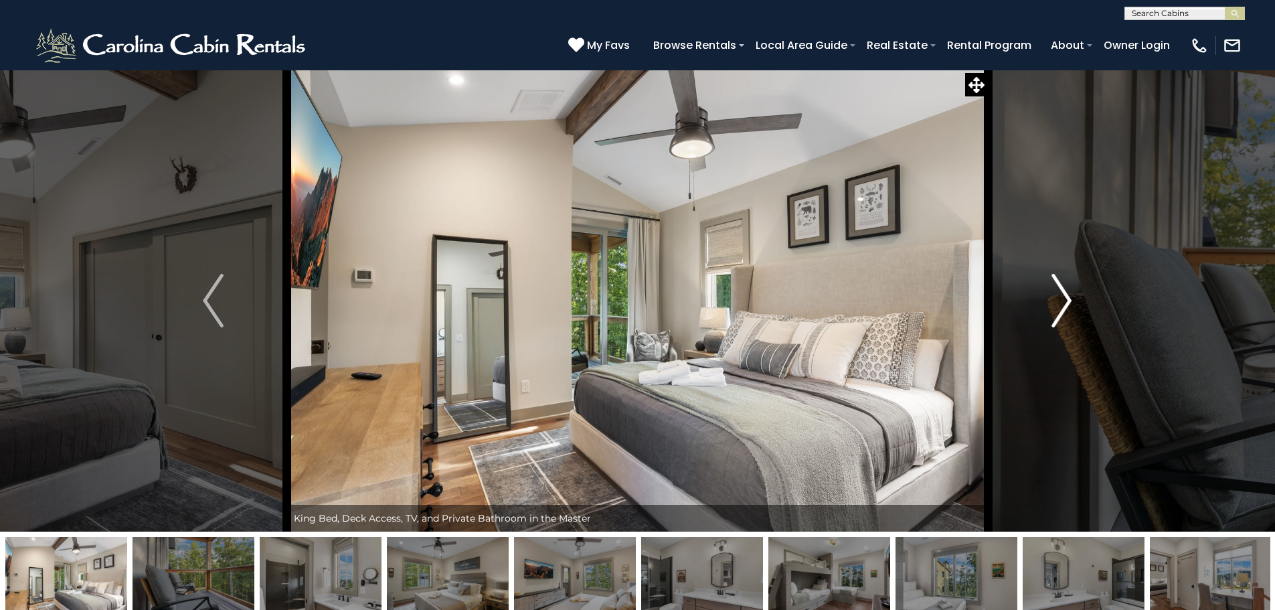
click at [1055, 286] on img "Next" at bounding box center [1061, 301] width 20 height 54
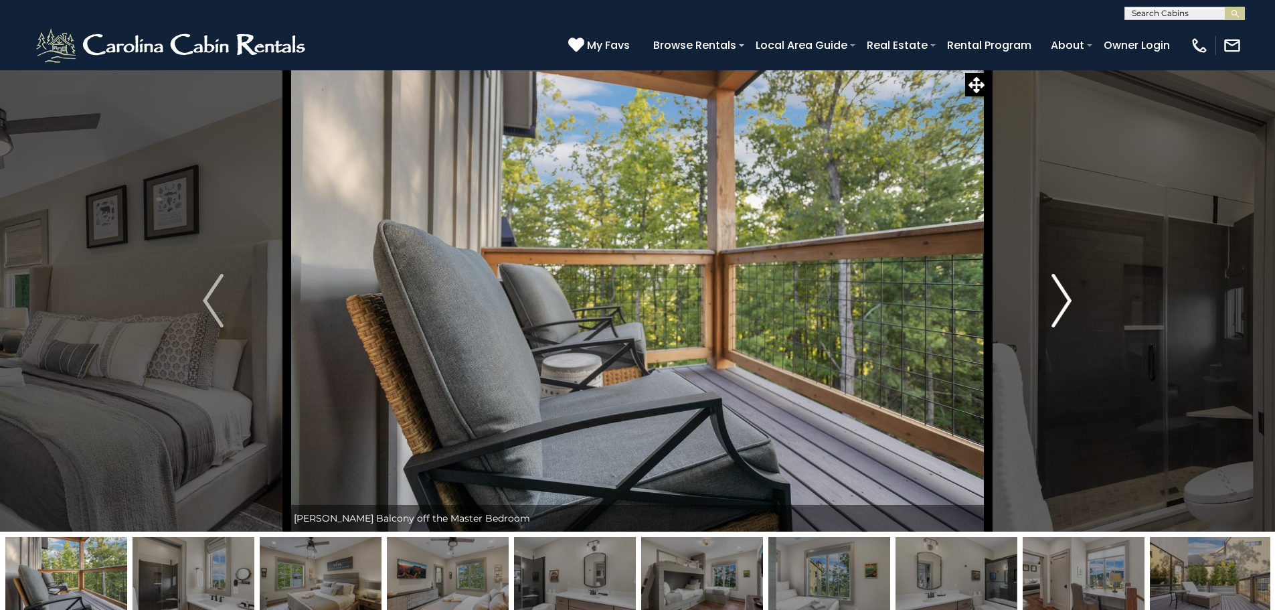
click at [1055, 286] on img "Next" at bounding box center [1061, 301] width 20 height 54
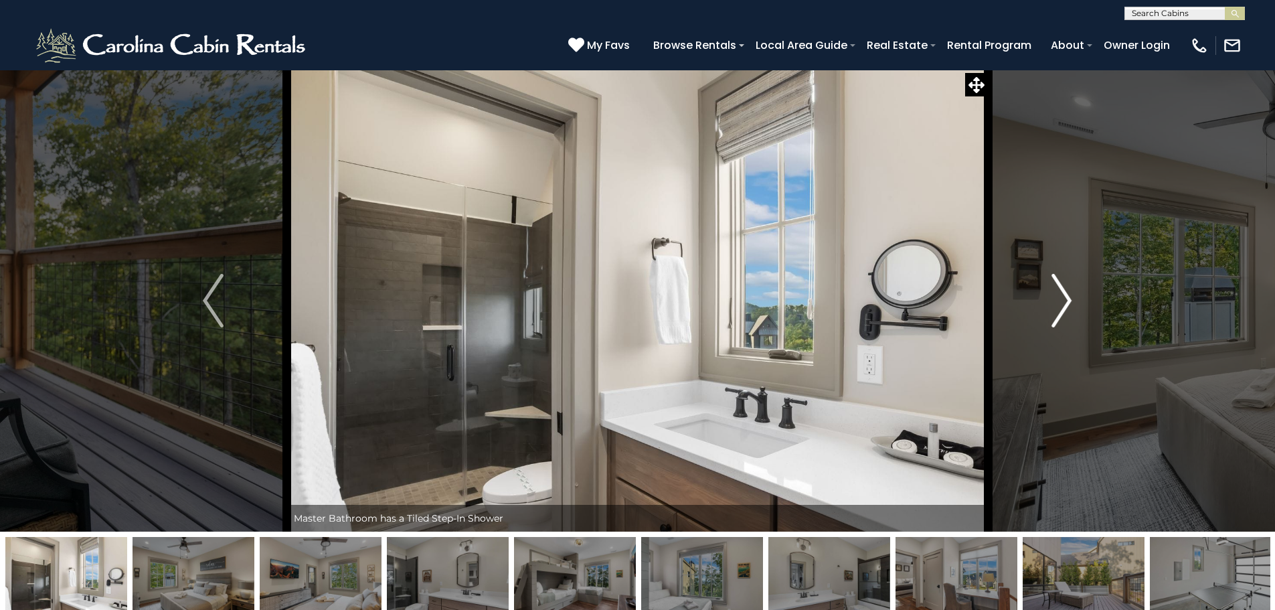
click at [1055, 286] on img "Next" at bounding box center [1061, 301] width 20 height 54
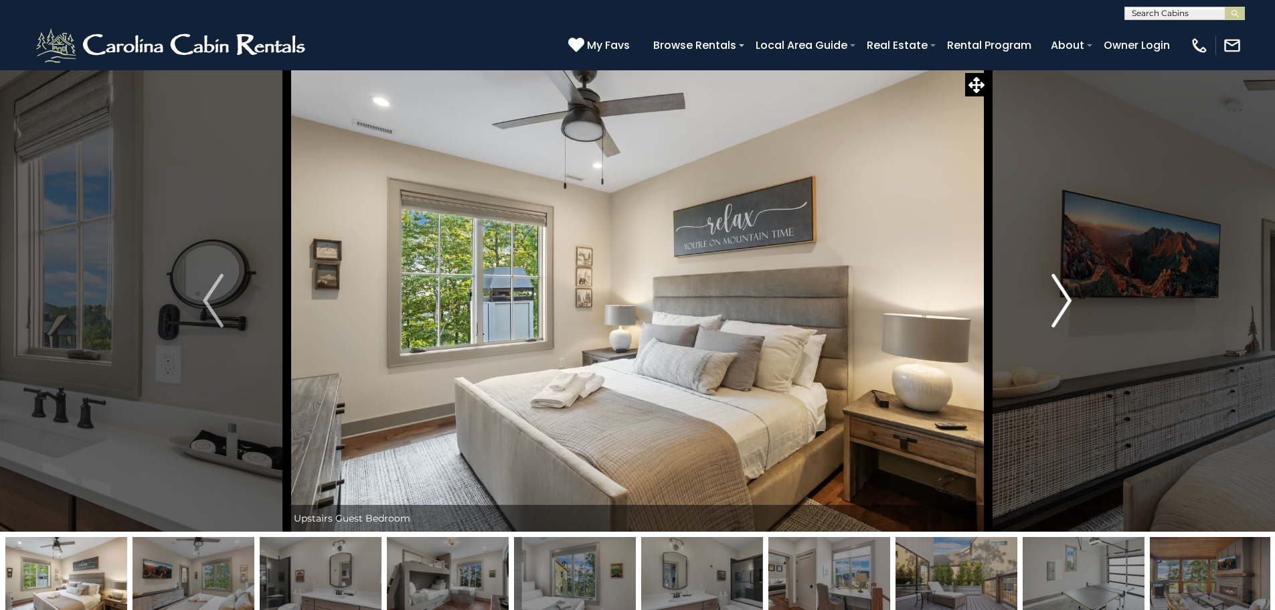
click at [1055, 286] on img "Next" at bounding box center [1061, 301] width 20 height 54
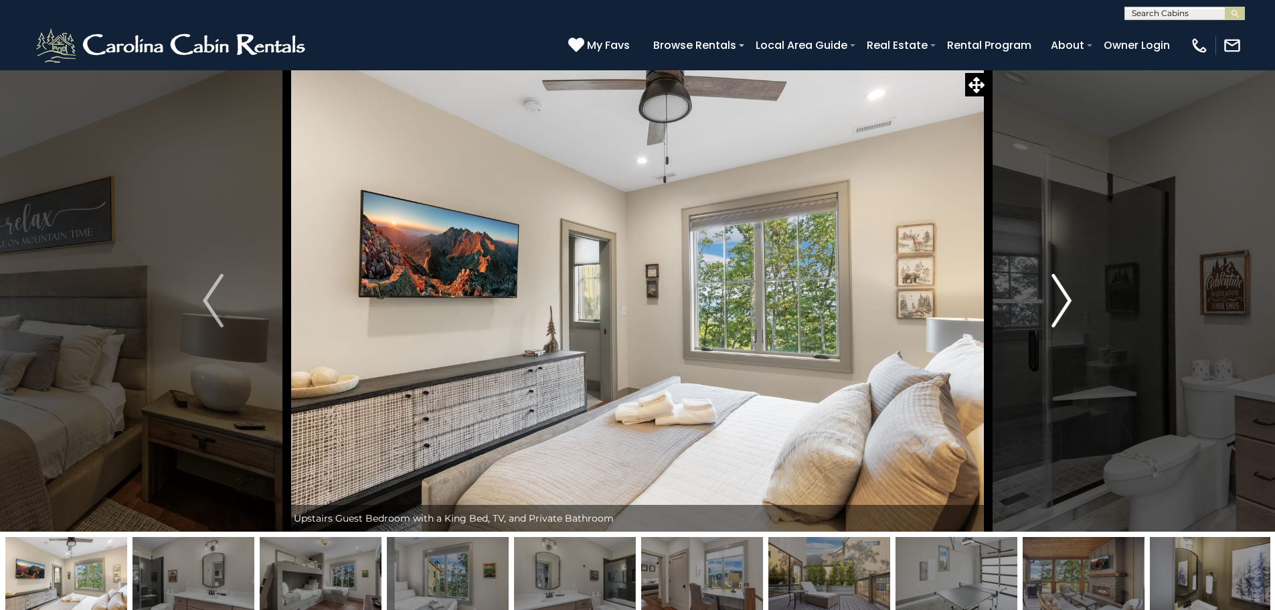
click at [1055, 286] on img "Next" at bounding box center [1061, 301] width 20 height 54
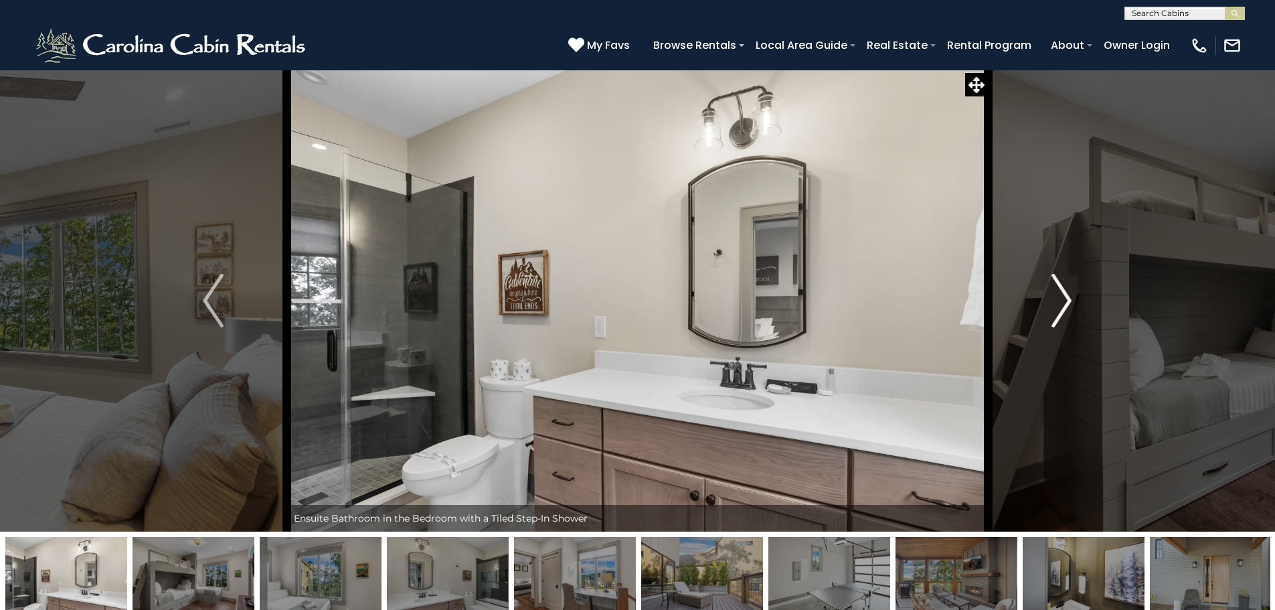
click at [1055, 286] on img "Next" at bounding box center [1061, 301] width 20 height 54
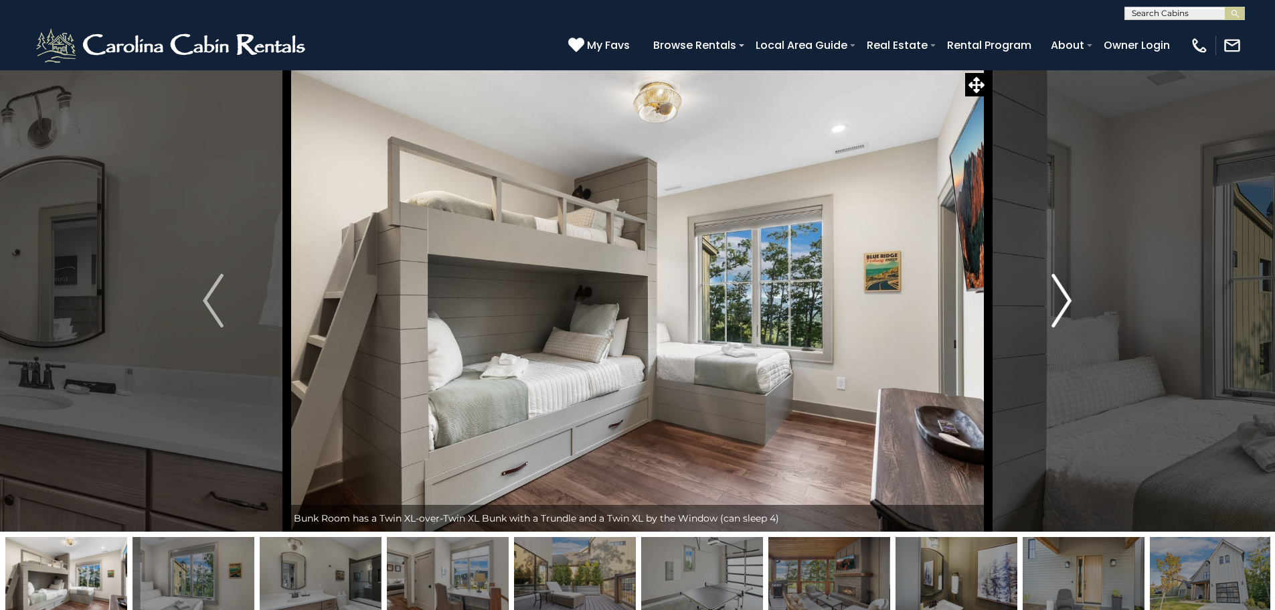
click at [1055, 286] on img "Next" at bounding box center [1061, 301] width 20 height 54
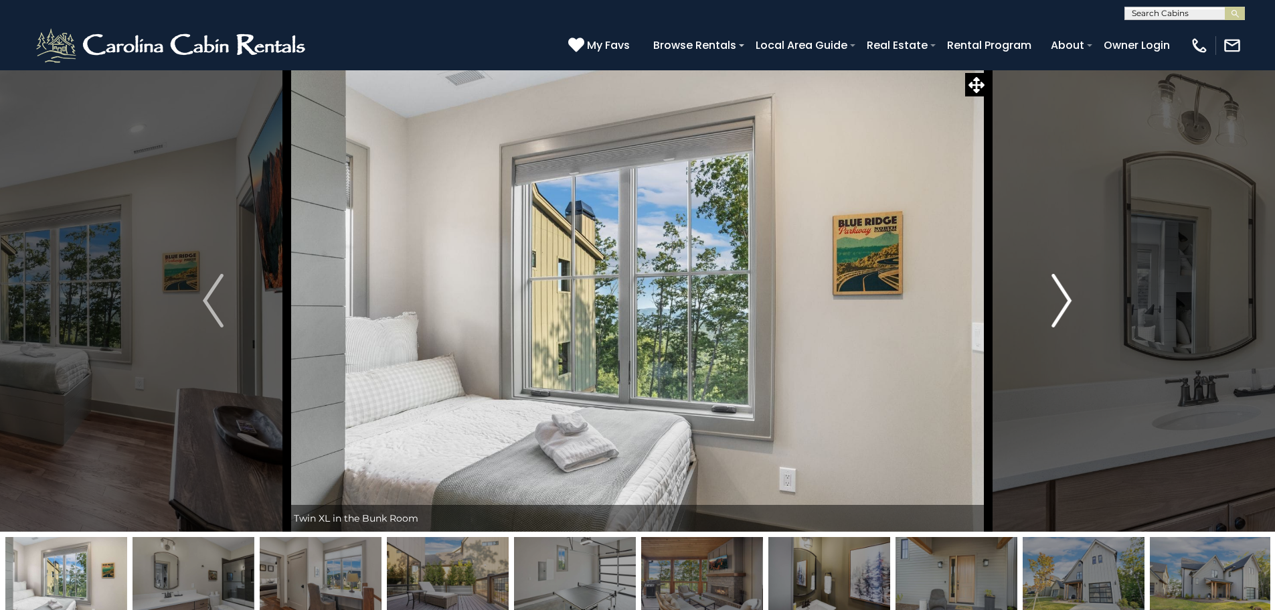
click at [1055, 286] on img "Next" at bounding box center [1061, 301] width 20 height 54
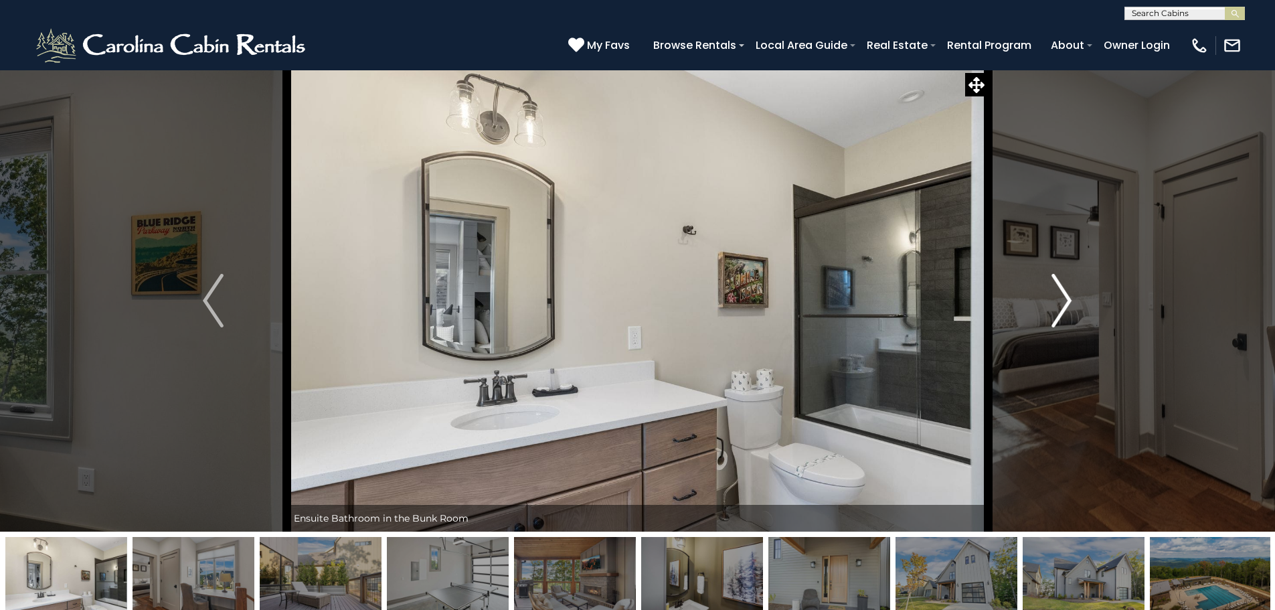
click at [1055, 286] on img "Next" at bounding box center [1061, 301] width 20 height 54
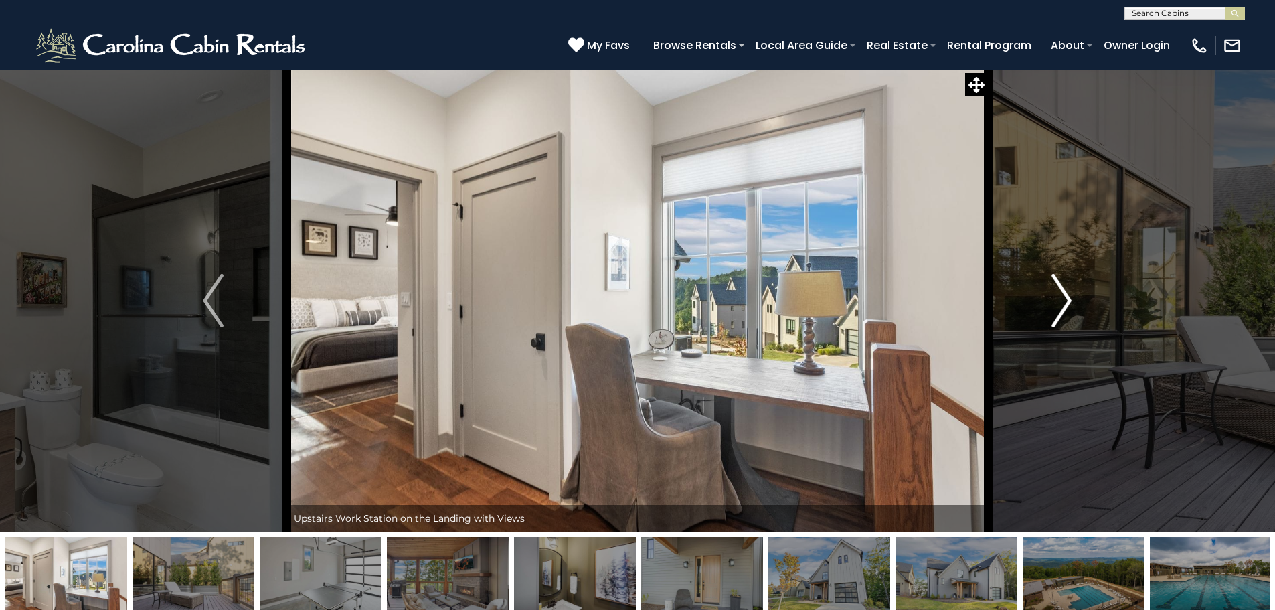
click at [1055, 286] on img "Next" at bounding box center [1061, 301] width 20 height 54
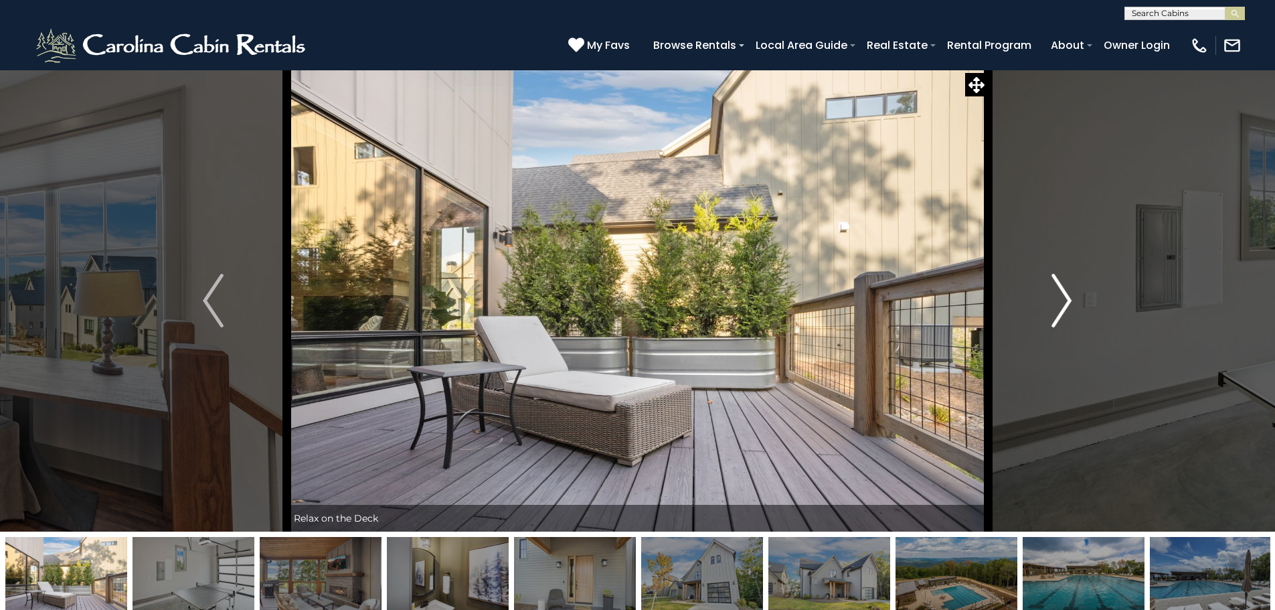
click at [1055, 286] on img "Next" at bounding box center [1061, 301] width 20 height 54
